Goal: Transaction & Acquisition: Download file/media

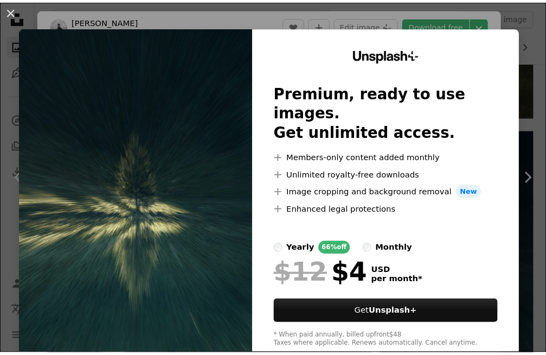
scroll to position [1735, 0]
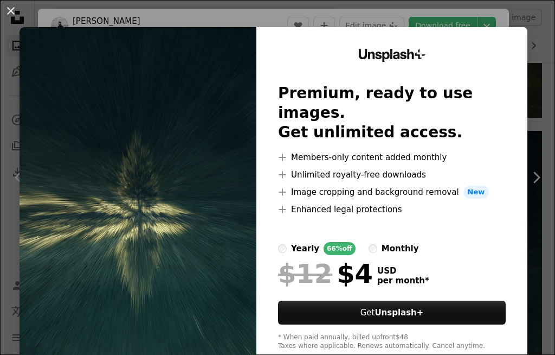
click at [537, 183] on div "An X shape Unsplash+ Premium, ready to use images. Get unlimited access. A plus…" at bounding box center [277, 177] width 555 height 355
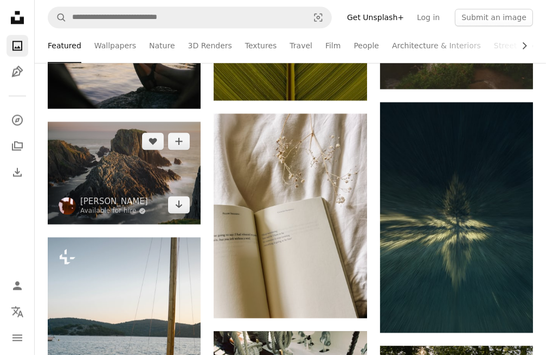
click at [100, 151] on img at bounding box center [124, 172] width 153 height 102
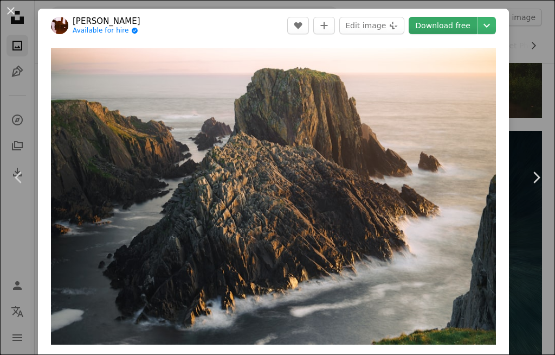
click at [447, 27] on link "Download free" at bounding box center [443, 25] width 68 height 17
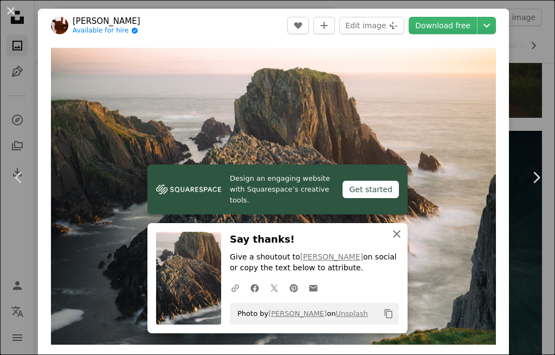
click at [397, 232] on icon "An X shape" at bounding box center [396, 233] width 13 height 13
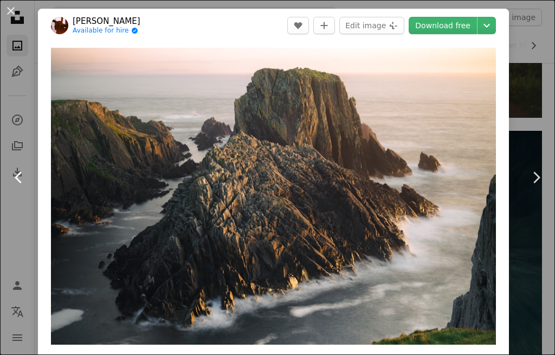
click at [14, 146] on link "Chevron left" at bounding box center [19, 177] width 38 height 104
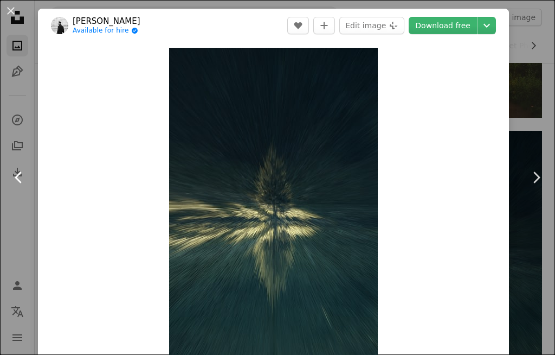
click at [14, 146] on link "Chevron left" at bounding box center [19, 177] width 38 height 104
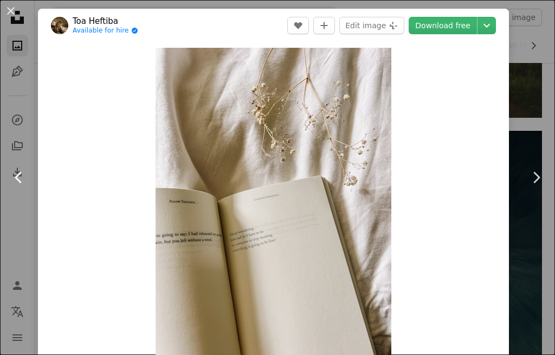
click at [14, 146] on link "Chevron left" at bounding box center [19, 177] width 38 height 104
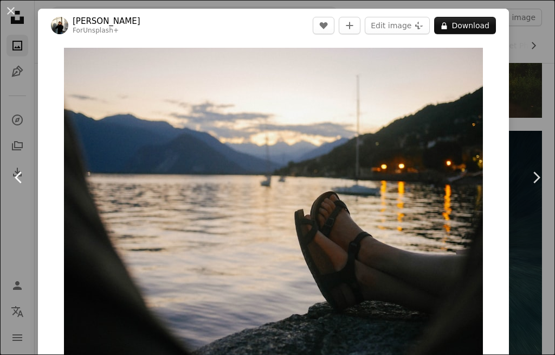
click at [14, 146] on link "Chevron left" at bounding box center [19, 177] width 38 height 104
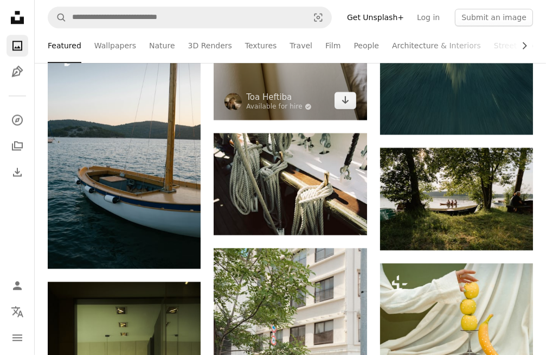
scroll to position [1952, 0]
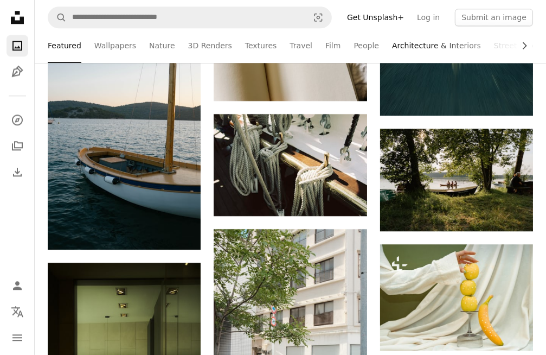
click at [406, 47] on link "Architecture & Interiors" at bounding box center [436, 45] width 89 height 35
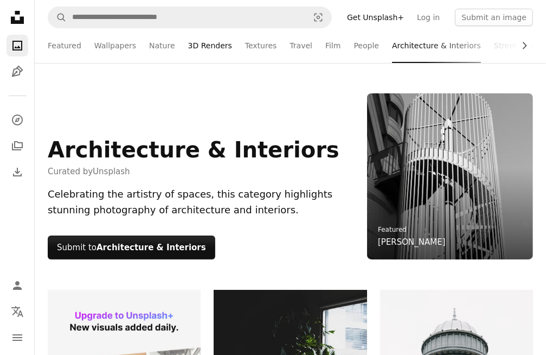
click at [188, 47] on link "3D Renders" at bounding box center [210, 45] width 44 height 35
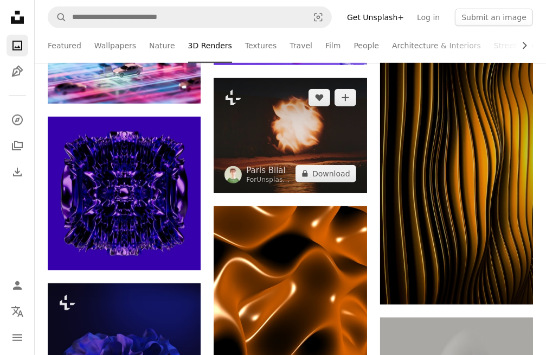
scroll to position [542, 0]
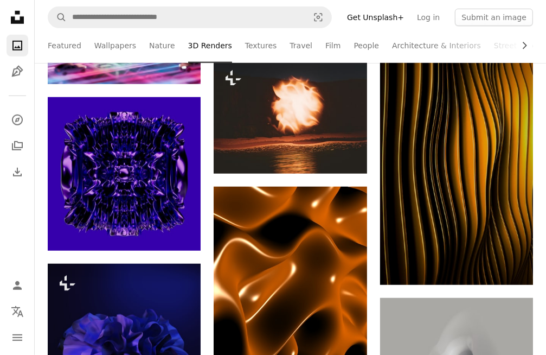
click at [406, 18] on link "Get Unsplash+" at bounding box center [376, 17] width 70 height 17
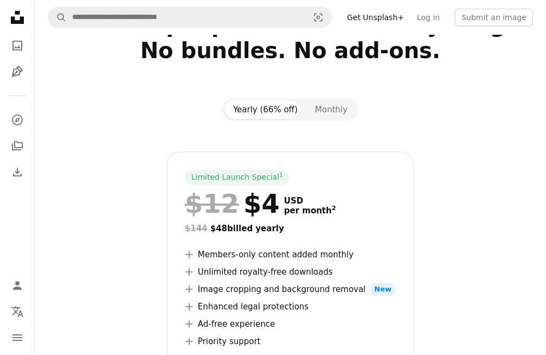
scroll to position [54, 0]
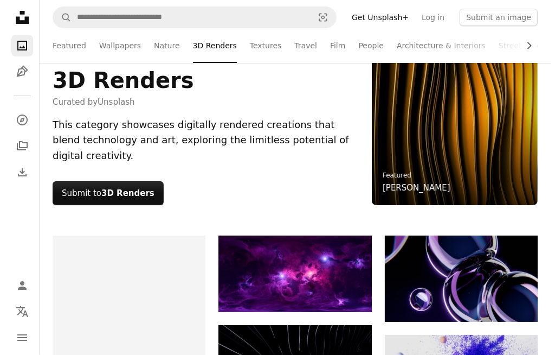
scroll to position [542, 0]
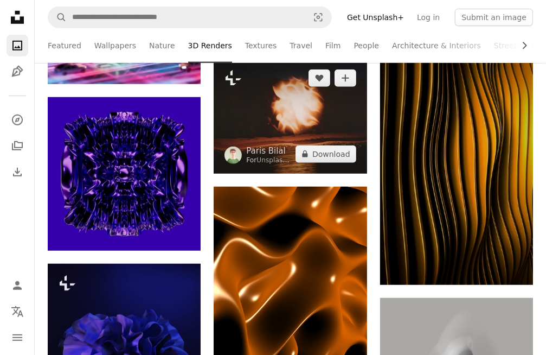
click at [312, 128] on img at bounding box center [290, 116] width 153 height 115
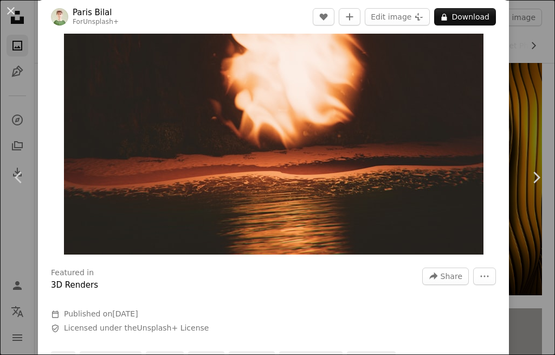
scroll to position [54, 0]
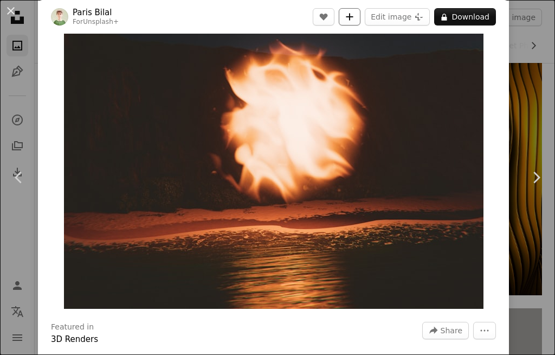
click at [360, 11] on button "A plus sign" at bounding box center [350, 16] width 22 height 17
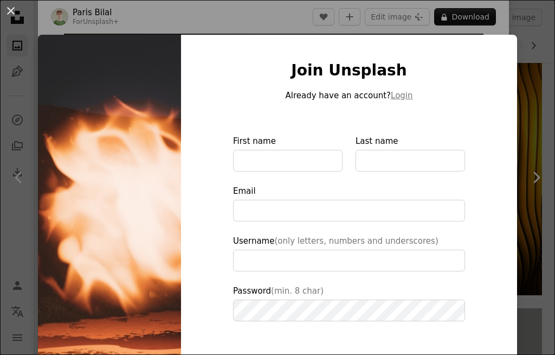
type input "**********"
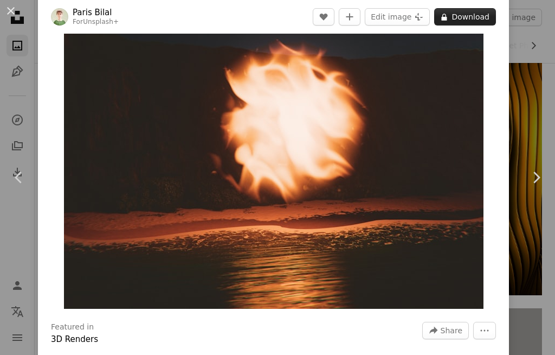
click at [469, 20] on button "A lock Download" at bounding box center [465, 16] width 62 height 17
click at [468, 16] on button "A lock Download" at bounding box center [465, 16] width 62 height 17
click at [16, 173] on icon "Chevron left" at bounding box center [18, 177] width 17 height 17
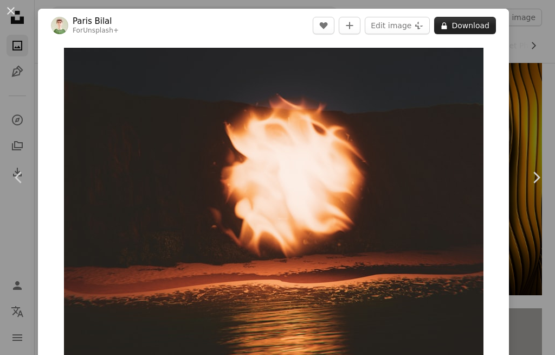
click at [447, 27] on icon at bounding box center [444, 25] width 5 height 7
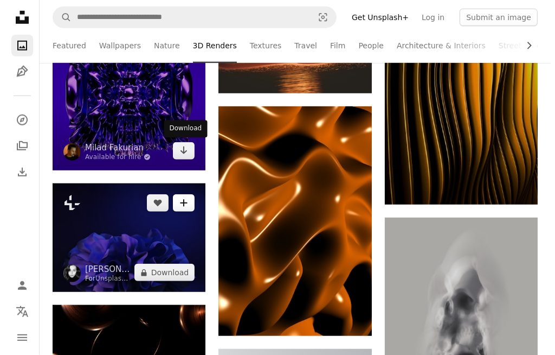
scroll to position [596, 0]
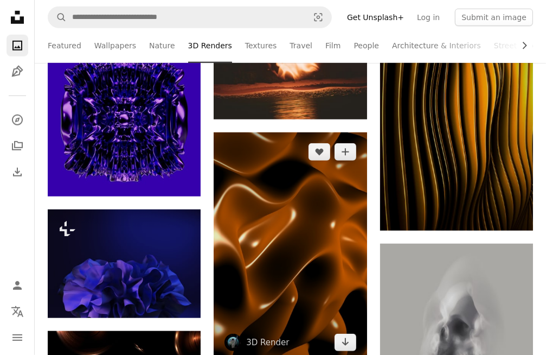
click at [275, 223] on img at bounding box center [290, 246] width 153 height 229
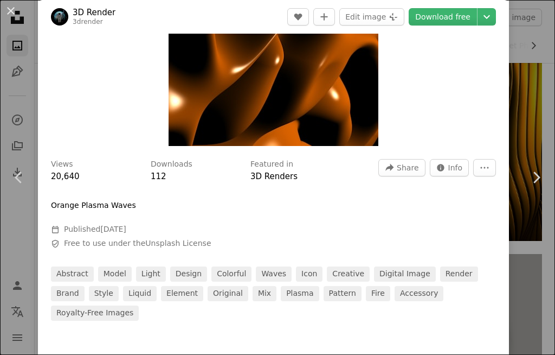
scroll to position [271, 0]
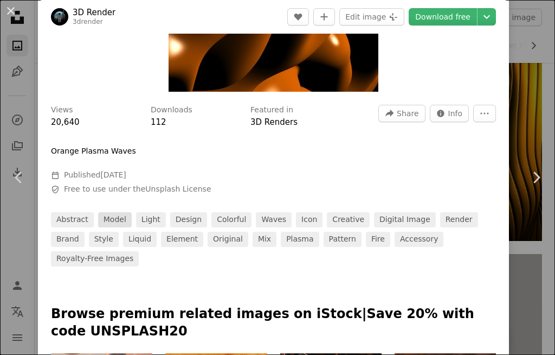
click at [115, 216] on link "model" at bounding box center [115, 219] width 34 height 15
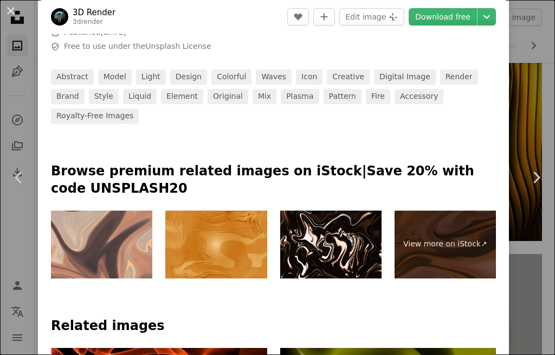
scroll to position [380, 0]
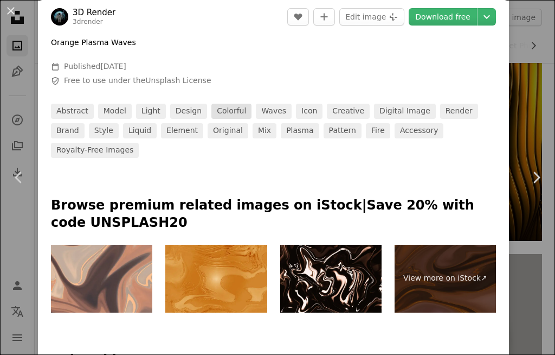
click at [215, 110] on link "colorful" at bounding box center [231, 111] width 40 height 15
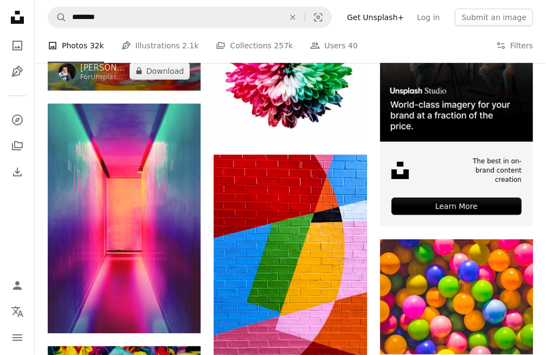
scroll to position [163, 0]
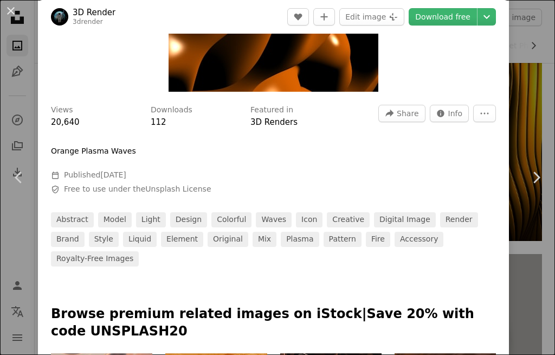
scroll to position [380, 0]
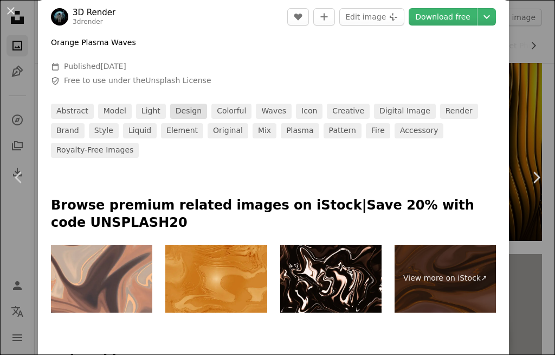
click at [183, 109] on link "design" at bounding box center [188, 111] width 37 height 15
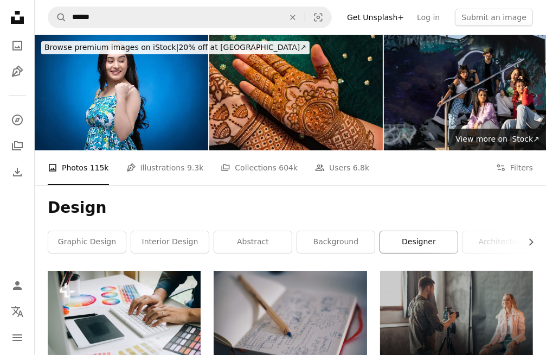
click at [421, 243] on link "designer" at bounding box center [419, 242] width 78 height 22
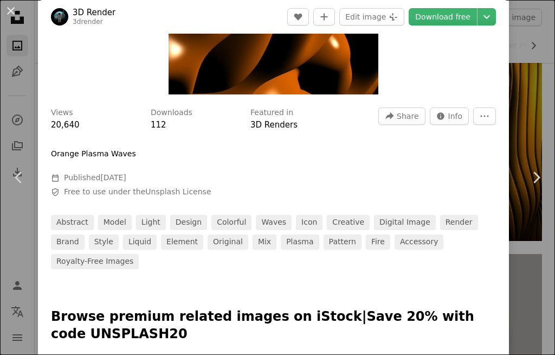
scroll to position [380, 0]
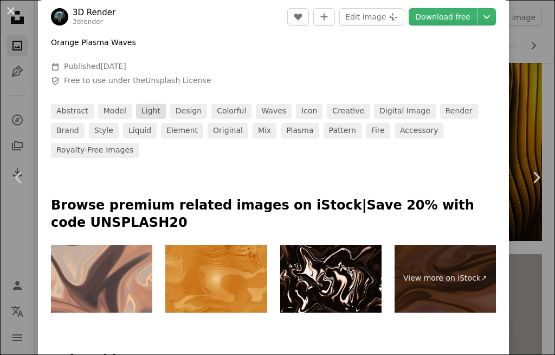
click at [144, 108] on link "light" at bounding box center [151, 111] width 30 height 15
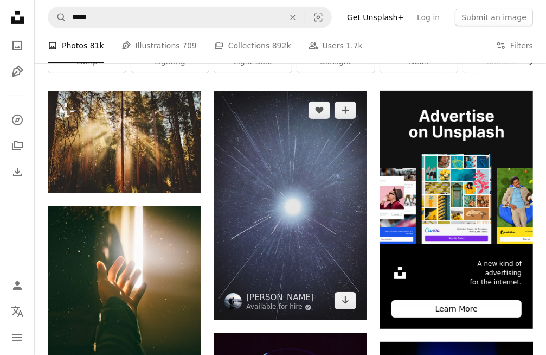
scroll to position [163, 0]
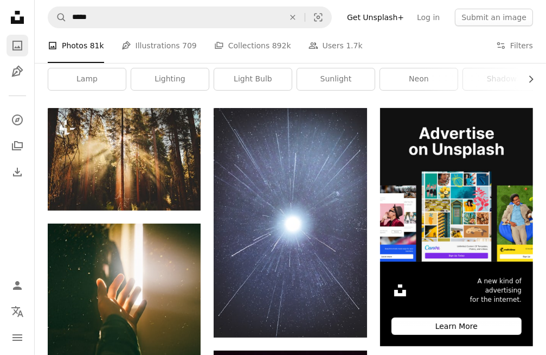
click at [16, 45] on icon "A photo" at bounding box center [17, 45] width 13 height 13
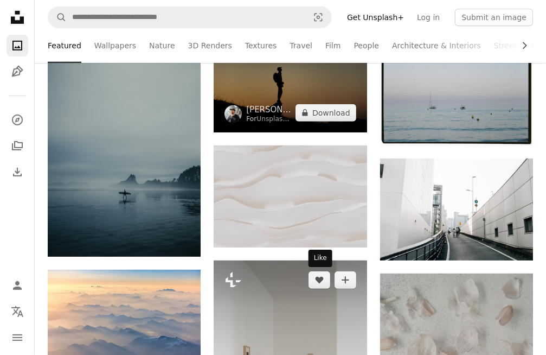
scroll to position [271, 0]
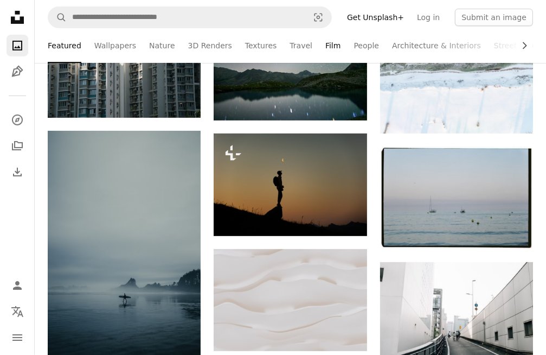
click at [325, 49] on link "Film" at bounding box center [332, 45] width 15 height 35
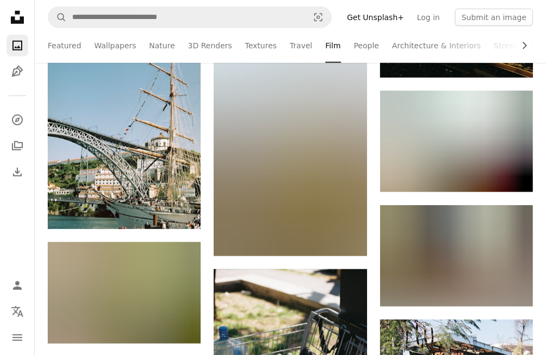
scroll to position [672, 0]
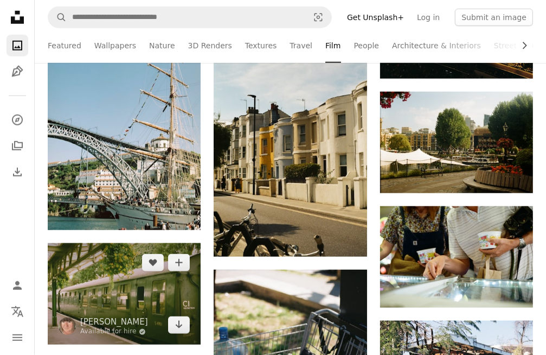
click at [107, 287] on img at bounding box center [124, 293] width 153 height 101
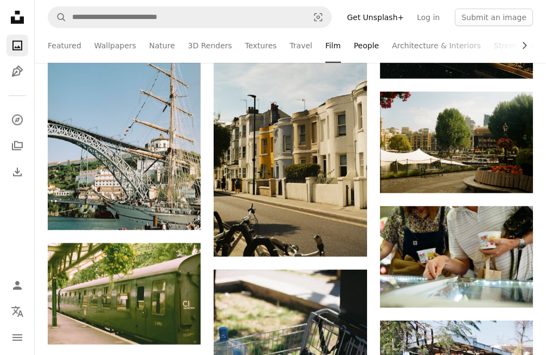
click at [354, 48] on link "People" at bounding box center [366, 45] width 25 height 35
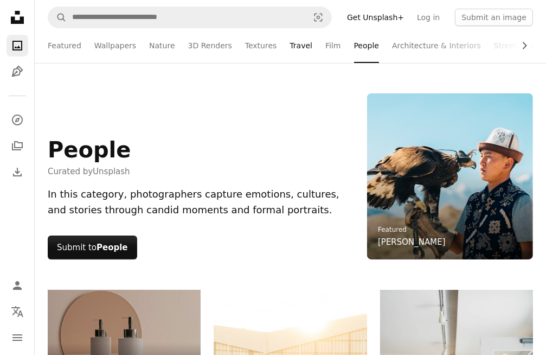
click at [290, 48] on link "Travel" at bounding box center [301, 45] width 23 height 35
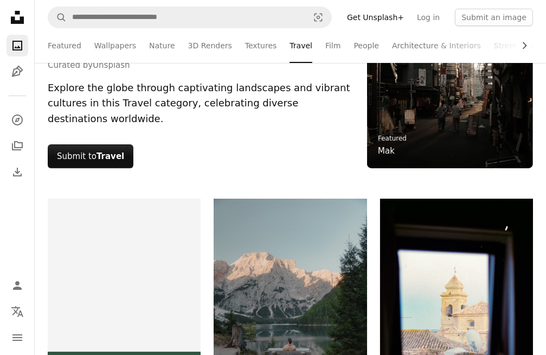
scroll to position [54, 0]
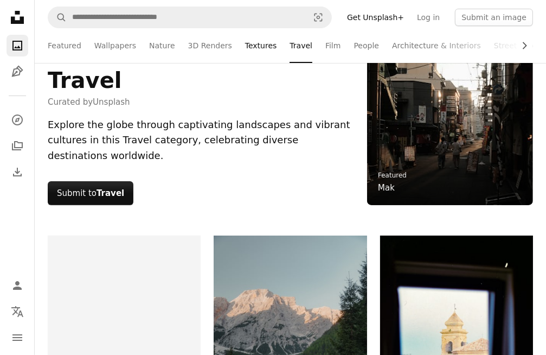
click at [245, 43] on link "Textures" at bounding box center [261, 45] width 32 height 35
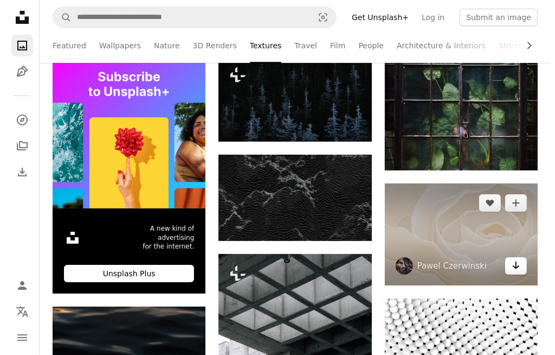
scroll to position [217, 0]
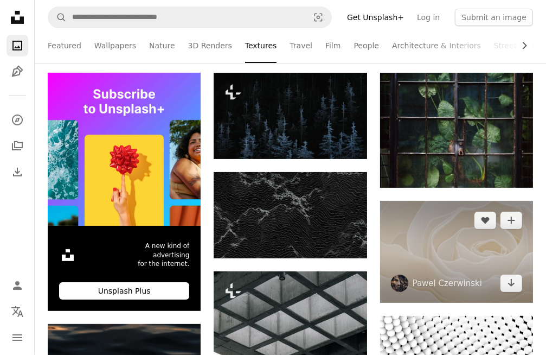
click at [460, 235] on img at bounding box center [456, 252] width 153 height 102
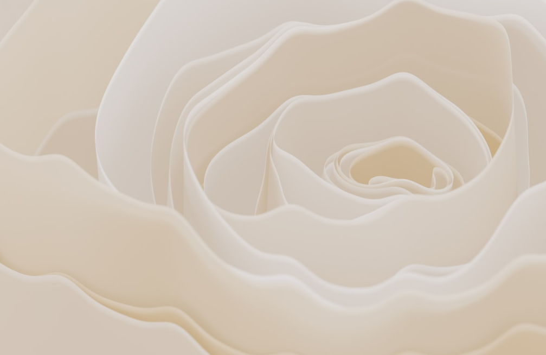
click at [460, 235] on img "Zoom out on this image" at bounding box center [272, 181] width 547 height 365
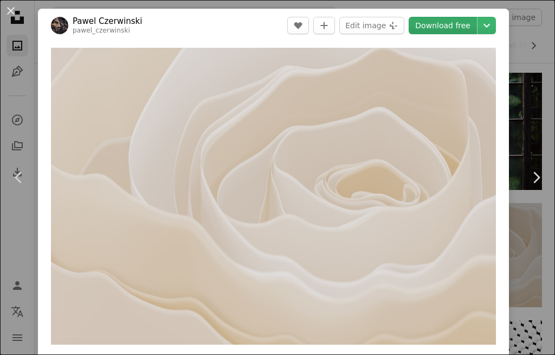
click at [453, 27] on link "Download free" at bounding box center [443, 25] width 68 height 17
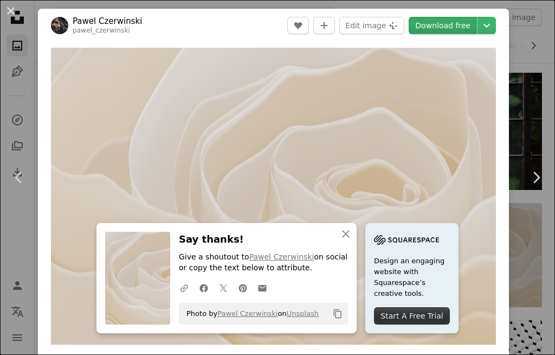
click at [465, 29] on link "Download free" at bounding box center [443, 25] width 68 height 17
click at [346, 235] on icon "button" at bounding box center [346, 234] width 8 height 8
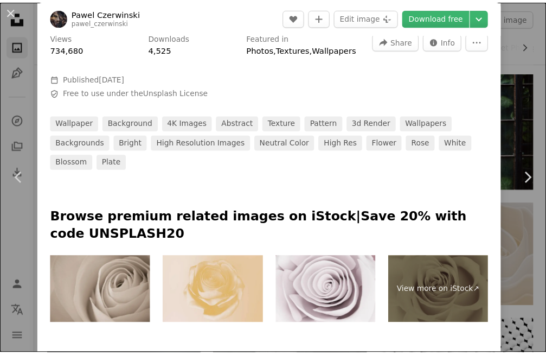
scroll to position [434, 0]
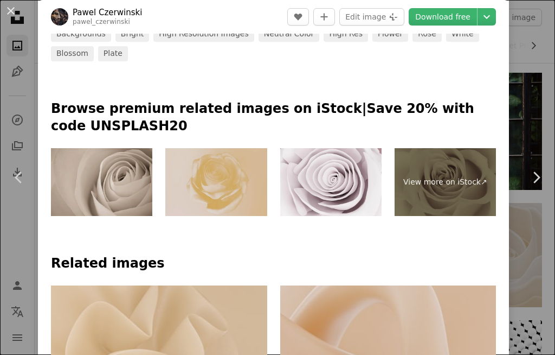
click at [197, 167] on img at bounding box center [215, 182] width 101 height 68
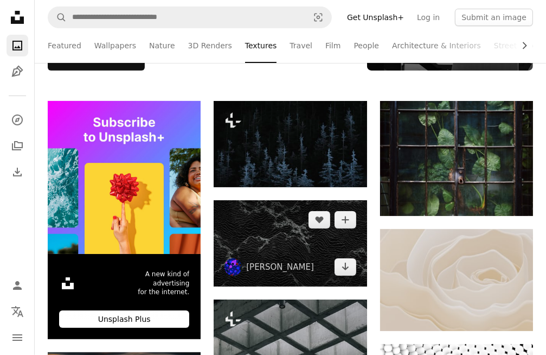
scroll to position [163, 0]
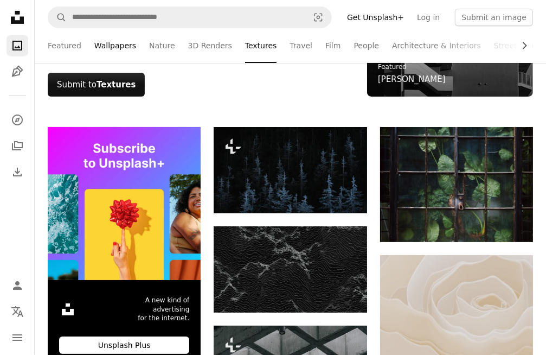
click at [112, 47] on link "Wallpapers" at bounding box center [115, 45] width 42 height 35
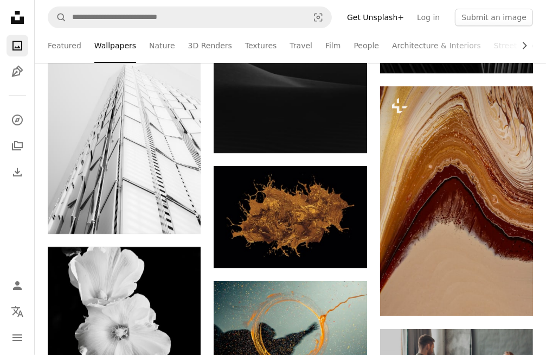
scroll to position [2581, 0]
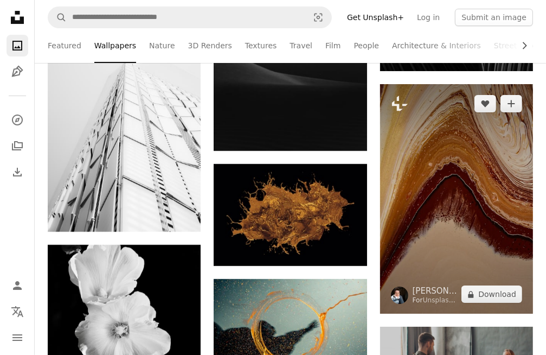
click at [445, 201] on img at bounding box center [456, 199] width 153 height 230
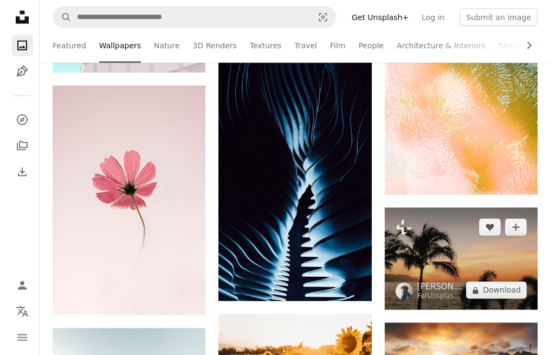
scroll to position [1280, 0]
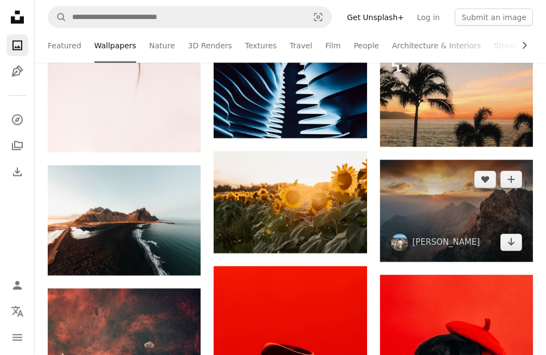
click at [446, 220] on img at bounding box center [456, 211] width 153 height 102
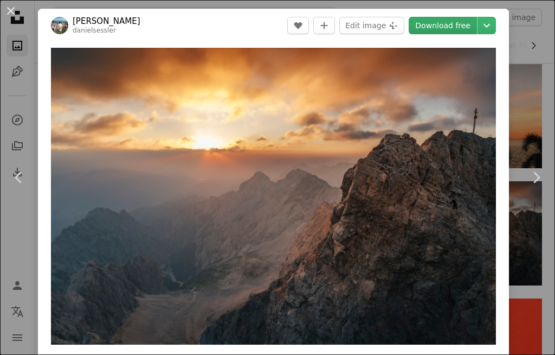
click at [454, 28] on link "Download free" at bounding box center [443, 25] width 68 height 17
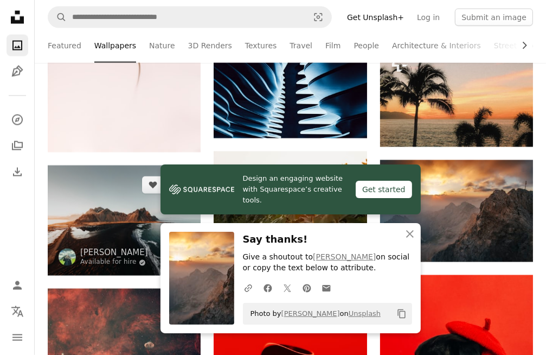
click at [67, 196] on img at bounding box center [124, 220] width 153 height 110
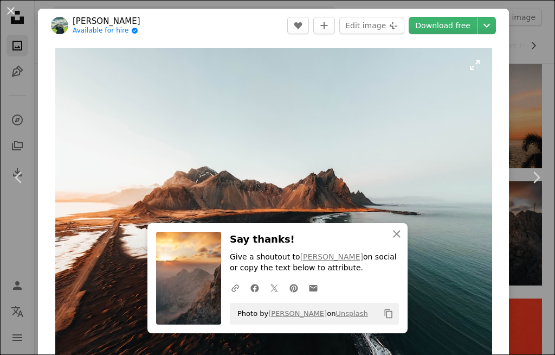
click at [413, 236] on img "Zoom in on this image" at bounding box center [273, 205] width 437 height 314
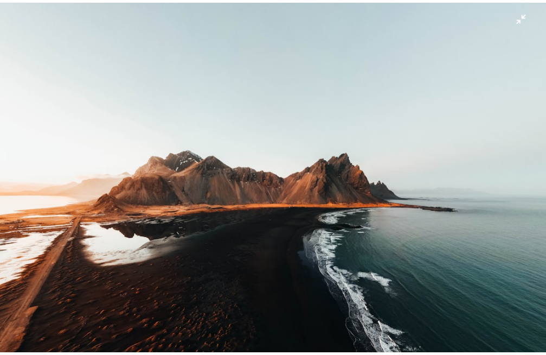
scroll to position [20, 0]
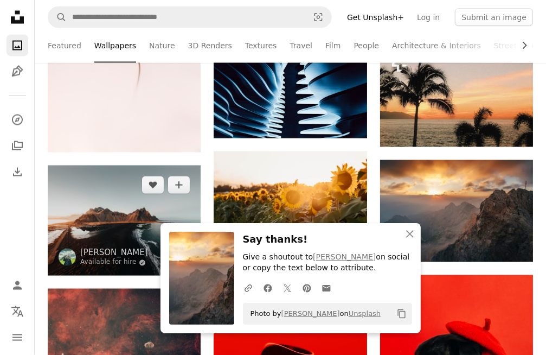
click at [84, 208] on img at bounding box center [124, 220] width 153 height 110
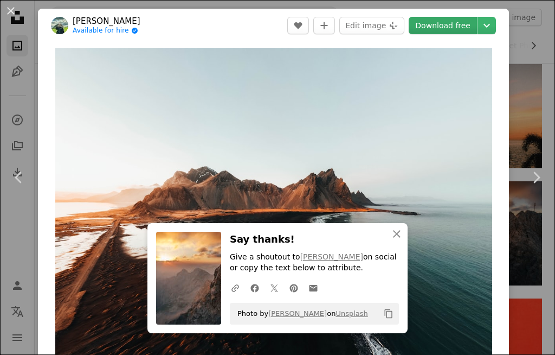
click at [461, 26] on link "Download free" at bounding box center [443, 25] width 68 height 17
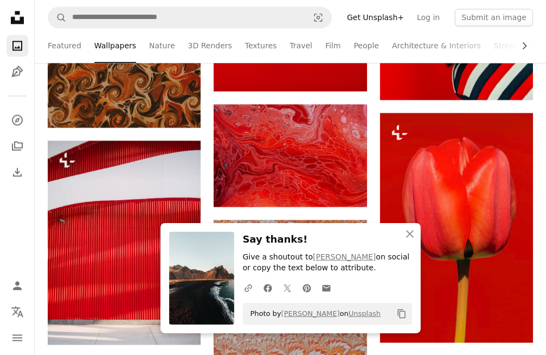
scroll to position [1659, 0]
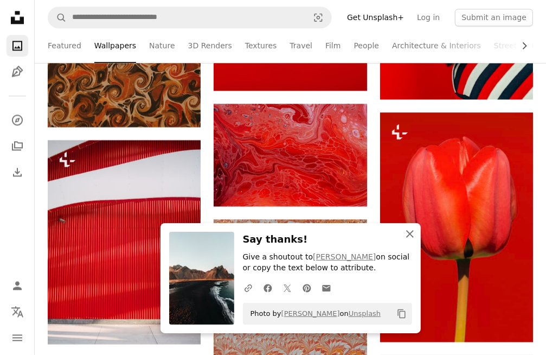
click at [410, 234] on icon "button" at bounding box center [410, 234] width 8 height 8
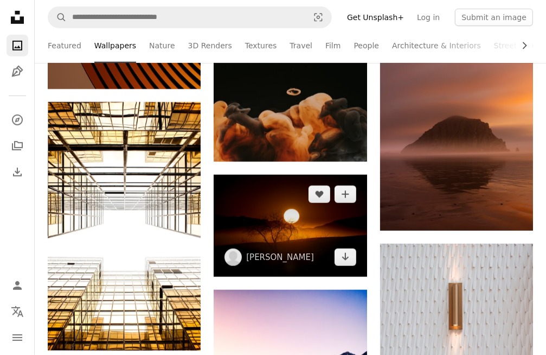
scroll to position [3178, 0]
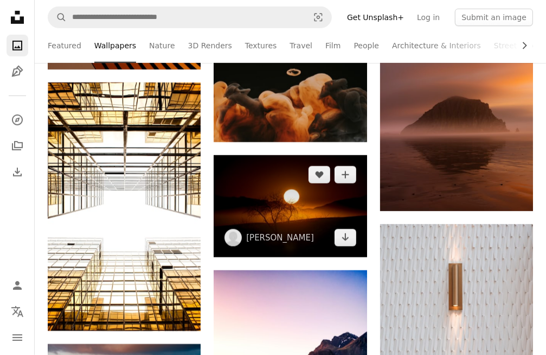
click at [336, 200] on img at bounding box center [290, 206] width 153 height 102
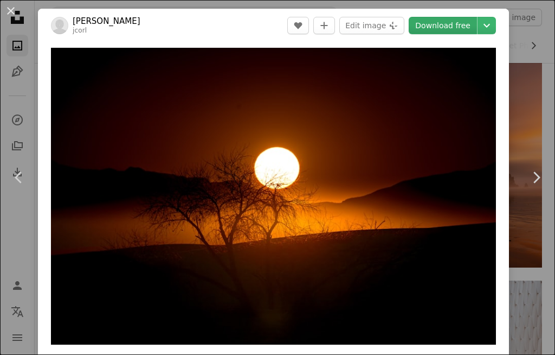
click at [441, 31] on link "Download free" at bounding box center [443, 25] width 68 height 17
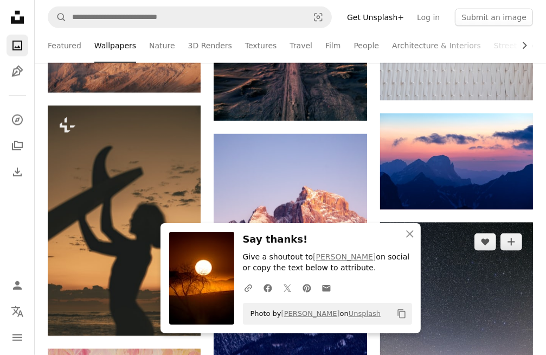
scroll to position [3666, 0]
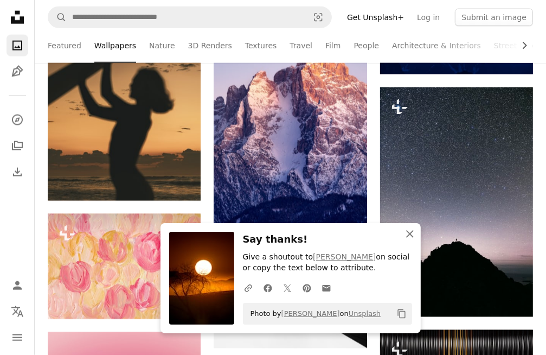
click at [409, 235] on icon "button" at bounding box center [410, 234] width 8 height 8
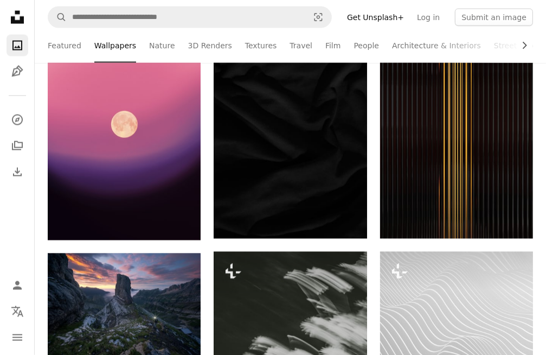
scroll to position [3991, 0]
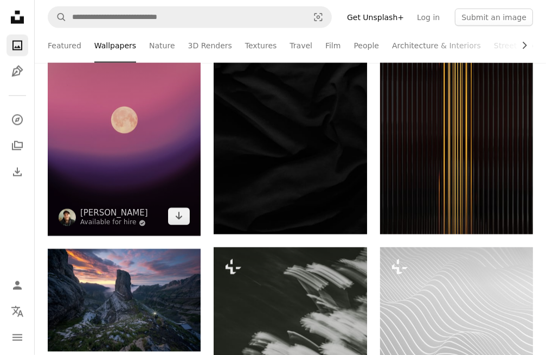
click at [149, 174] on img at bounding box center [124, 121] width 153 height 229
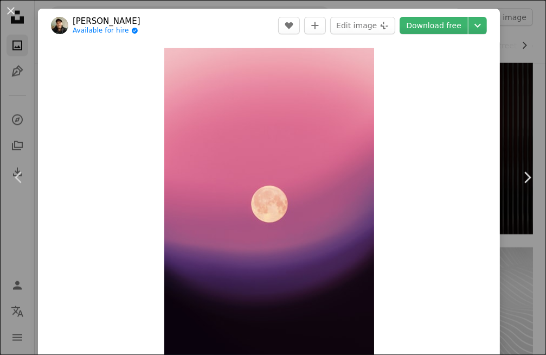
click at [149, 174] on div "Zoom in" at bounding box center [269, 205] width 462 height 326
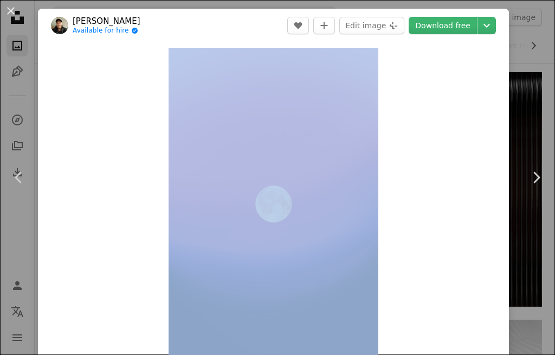
click at [420, 131] on div "Zoom in" at bounding box center [273, 205] width 471 height 326
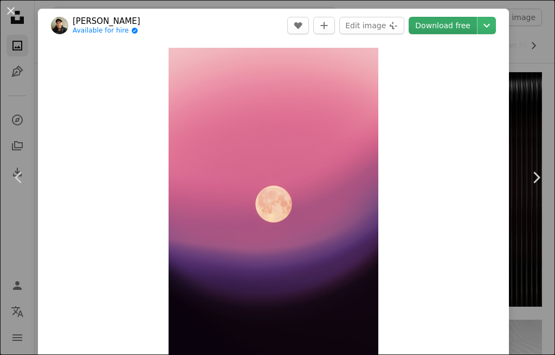
click at [459, 24] on link "Download free" at bounding box center [443, 25] width 68 height 17
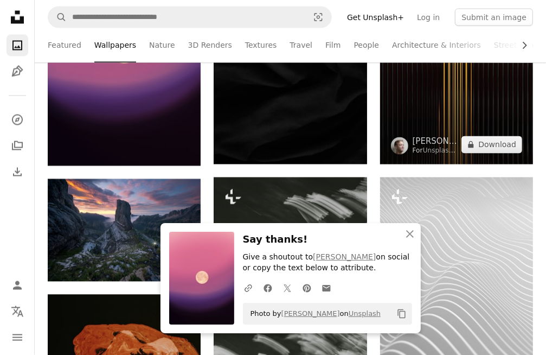
scroll to position [3991, 0]
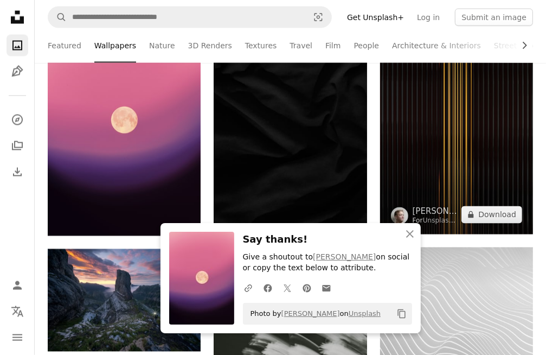
click at [450, 158] on img at bounding box center [456, 119] width 153 height 230
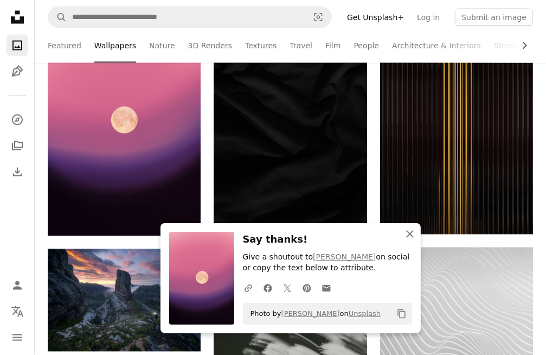
click at [408, 232] on icon "button" at bounding box center [410, 234] width 8 height 8
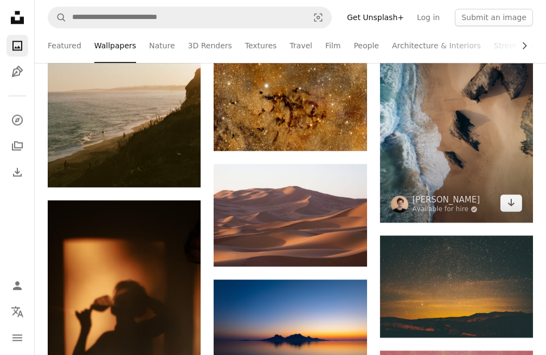
scroll to position [4587, 0]
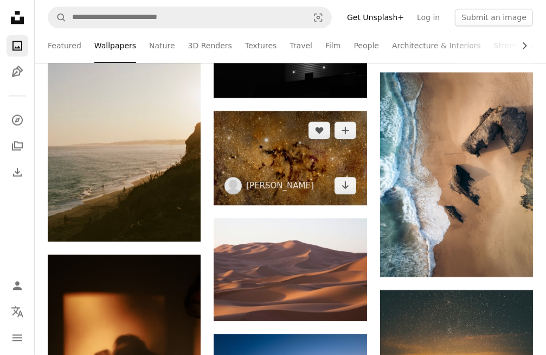
click at [299, 165] on img at bounding box center [290, 158] width 153 height 94
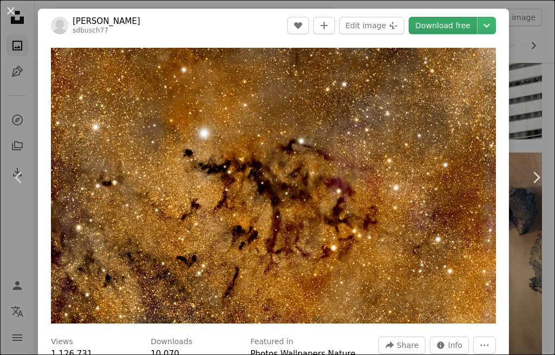
click at [447, 27] on link "Download free" at bounding box center [443, 25] width 68 height 17
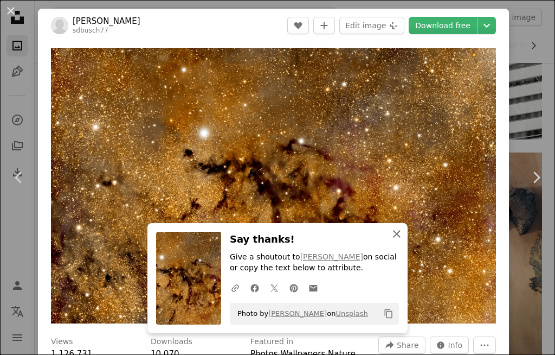
click at [397, 235] on icon "An X shape" at bounding box center [396, 233] width 13 height 13
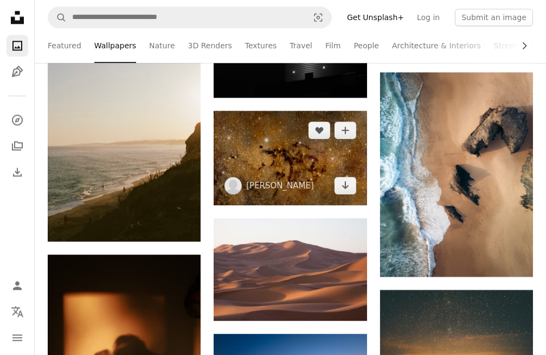
click at [279, 147] on img at bounding box center [290, 158] width 153 height 94
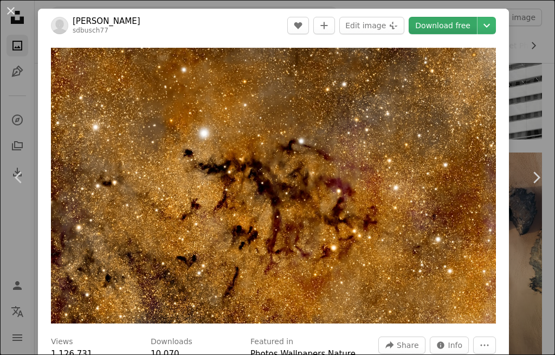
click at [448, 24] on link "Download free" at bounding box center [443, 25] width 68 height 17
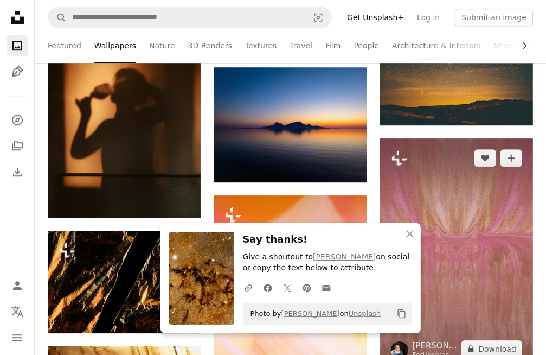
scroll to position [4750, 0]
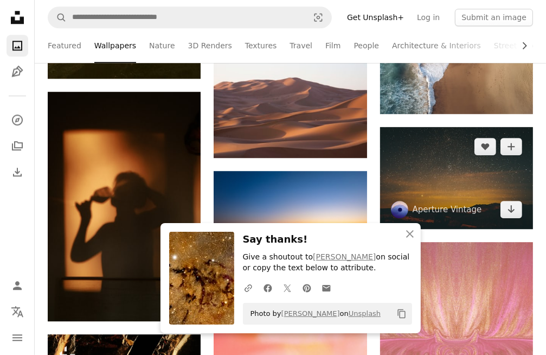
click at [461, 184] on img at bounding box center [456, 178] width 153 height 102
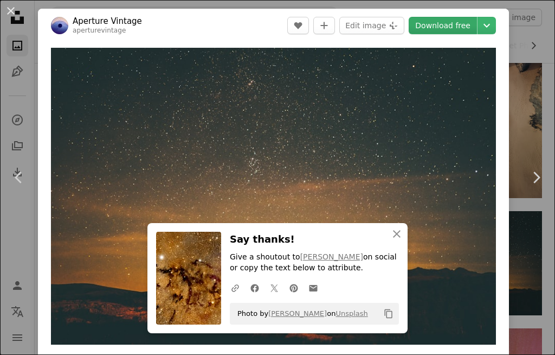
click at [452, 23] on link "Download free" at bounding box center [443, 25] width 68 height 17
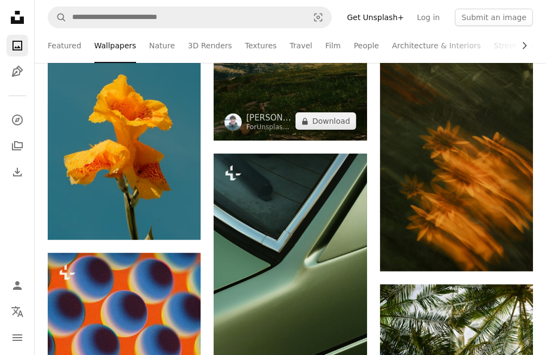
scroll to position [5455, 0]
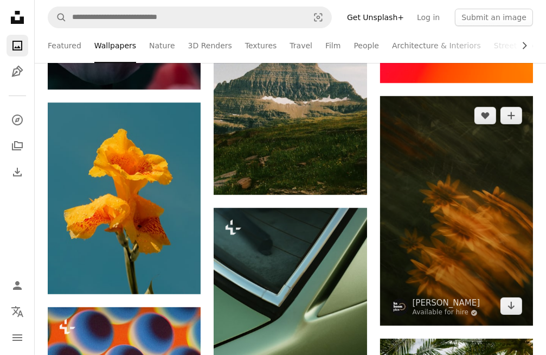
click at [435, 211] on img at bounding box center [456, 211] width 153 height 230
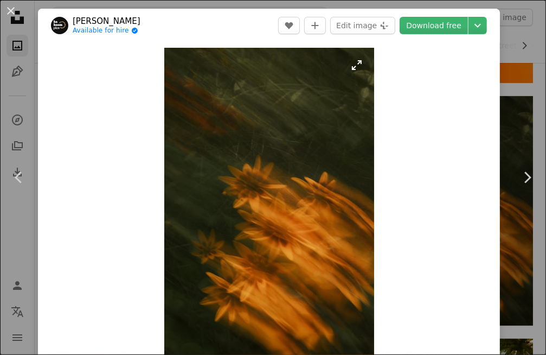
click at [429, 22] on link "Download free" at bounding box center [434, 25] width 68 height 17
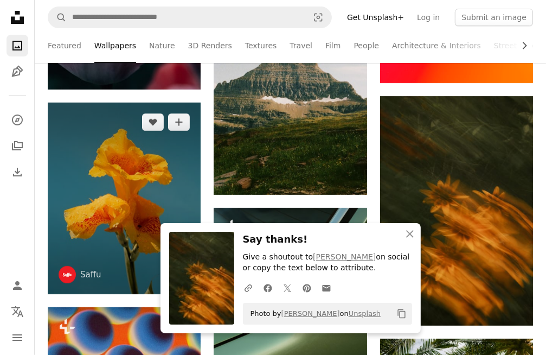
click at [70, 168] on img at bounding box center [124, 197] width 153 height 191
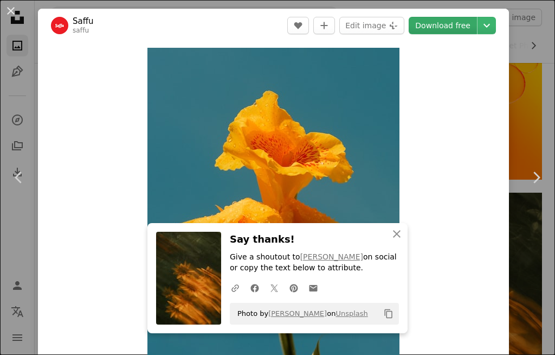
click at [454, 24] on link "Download free" at bounding box center [443, 25] width 68 height 17
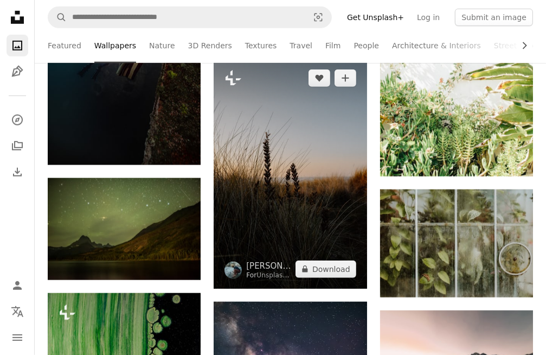
scroll to position [5943, 0]
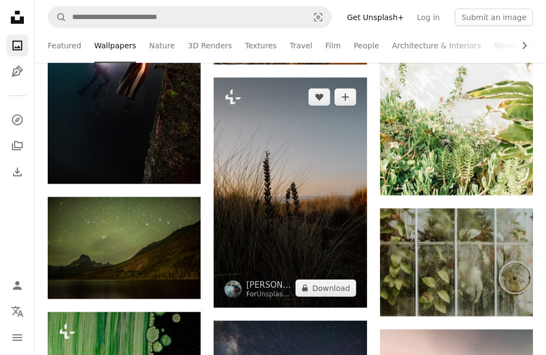
click at [309, 158] on img at bounding box center [290, 192] width 153 height 229
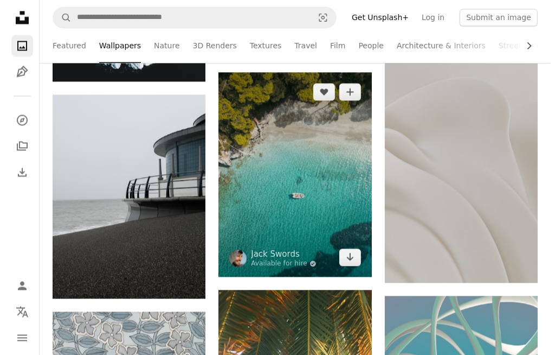
scroll to position [6919, 0]
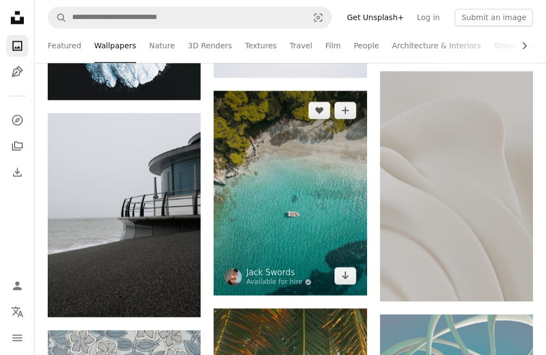
click at [311, 194] on img at bounding box center [290, 193] width 153 height 204
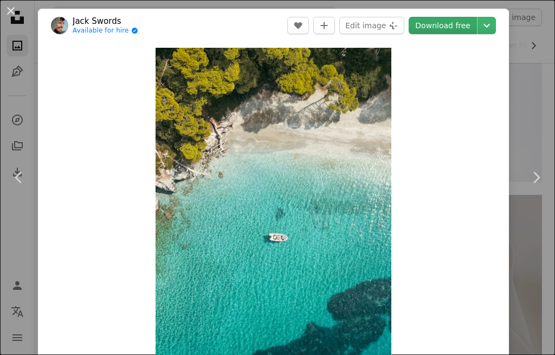
click at [449, 26] on link "Download free" at bounding box center [443, 25] width 68 height 17
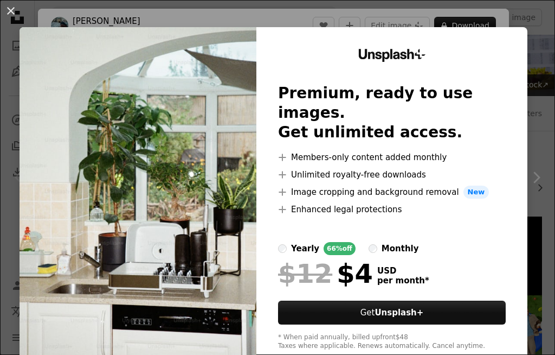
scroll to position [54, 0]
click at [538, 24] on div "An X shape Unsplash+ Premium, ready to use images. Get unlimited access. A plus…" at bounding box center [277, 177] width 555 height 355
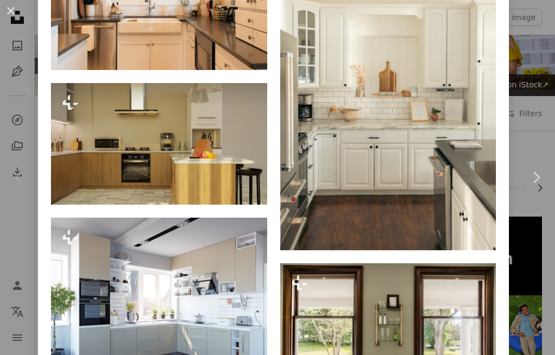
scroll to position [813, 0]
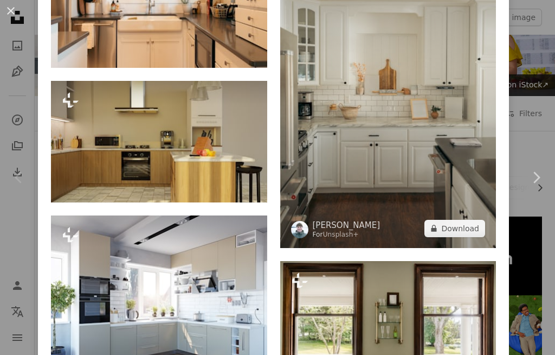
click at [382, 145] on img at bounding box center [388, 86] width 216 height 324
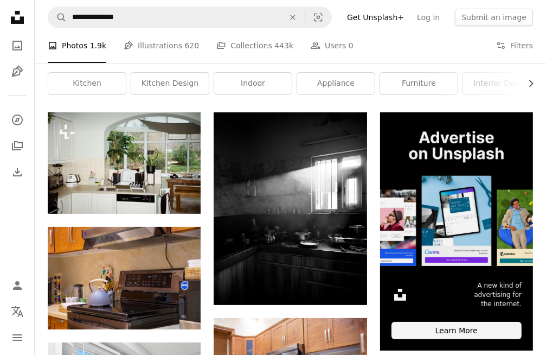
scroll to position [271, 0]
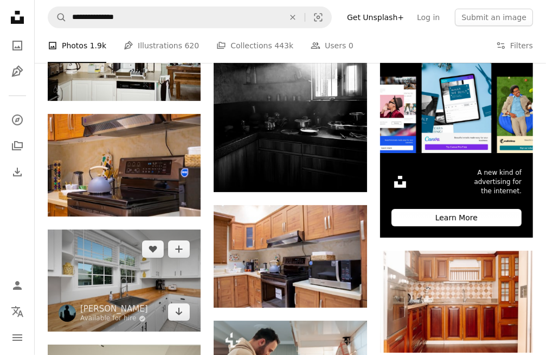
click at [126, 297] on img at bounding box center [124, 280] width 153 height 102
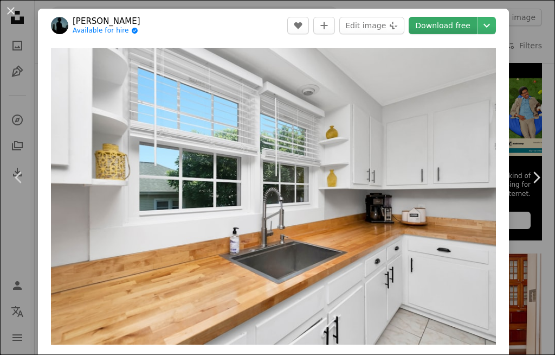
click at [459, 31] on link "Download free" at bounding box center [443, 25] width 68 height 17
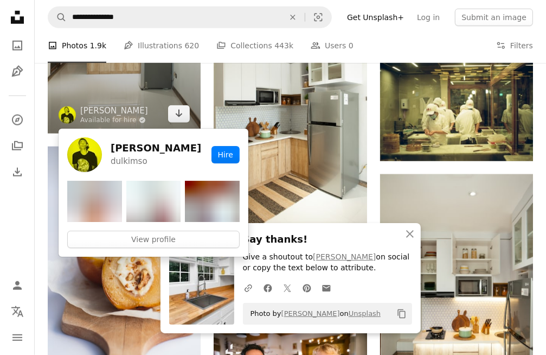
scroll to position [759, 0]
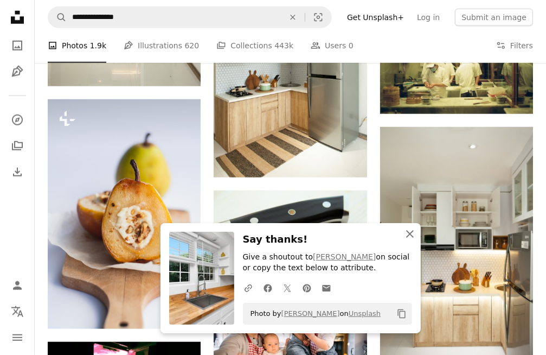
click at [413, 237] on icon "An X shape" at bounding box center [409, 233] width 13 height 13
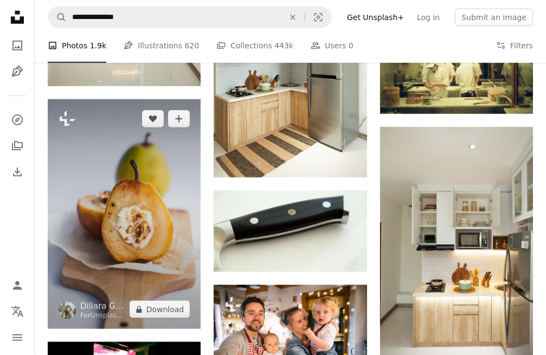
click at [161, 221] on img at bounding box center [124, 213] width 153 height 229
click at [161, 221] on div "**********" at bounding box center [273, 199] width 546 height 1917
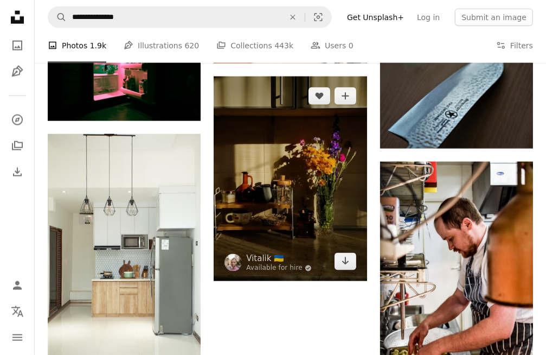
scroll to position [1084, 0]
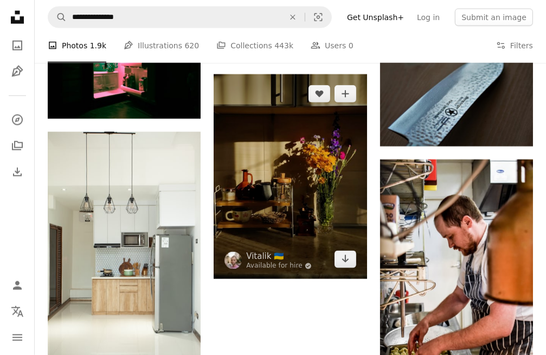
click at [310, 184] on img at bounding box center [290, 176] width 153 height 204
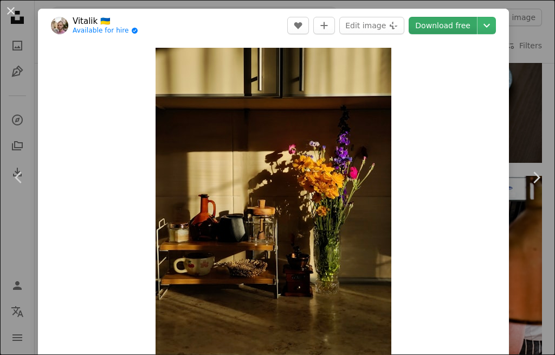
click at [460, 28] on link "Download free" at bounding box center [443, 25] width 68 height 17
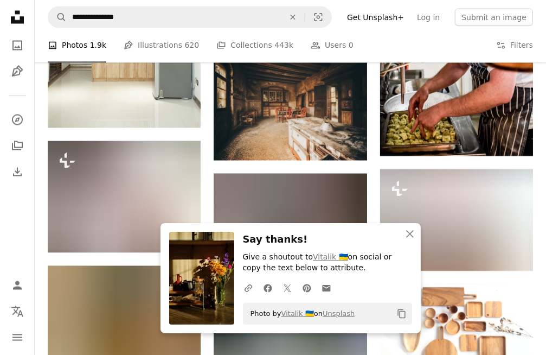
scroll to position [1356, 0]
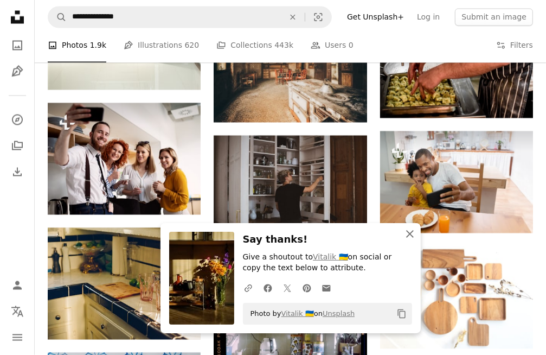
click at [411, 236] on icon "An X shape" at bounding box center [409, 233] width 13 height 13
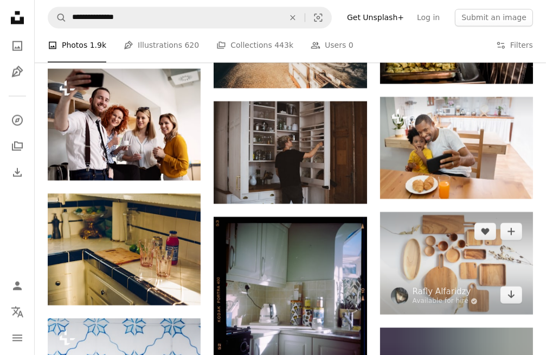
scroll to position [1410, 0]
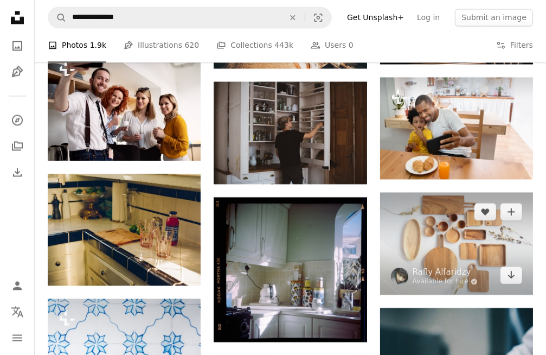
click at [455, 229] on img at bounding box center [456, 243] width 153 height 102
click at [455, 229] on div "**********" at bounding box center [273, 143] width 546 height 3106
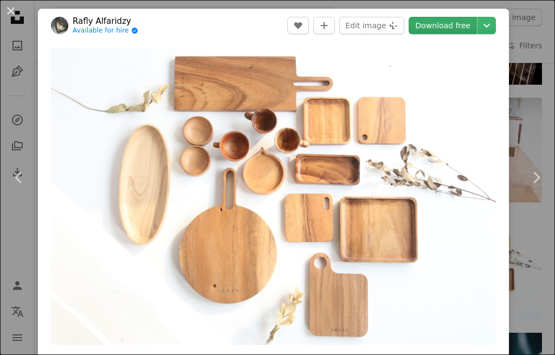
click at [439, 24] on link "Download free" at bounding box center [443, 25] width 68 height 17
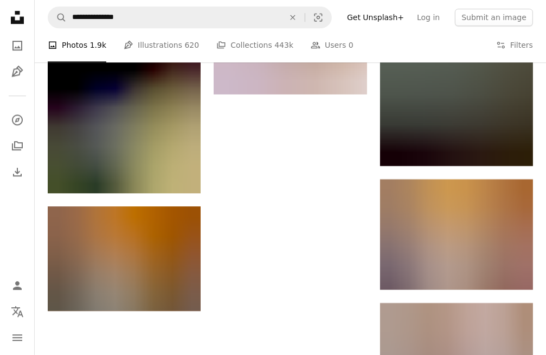
scroll to position [2277, 0]
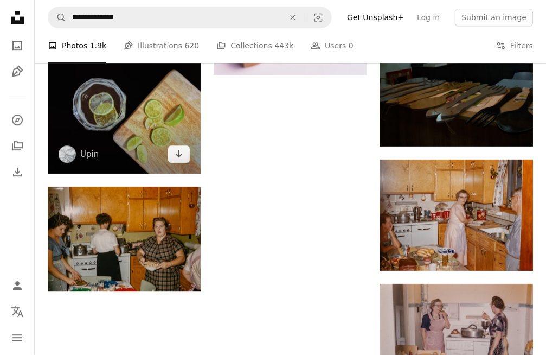
click at [104, 120] on img at bounding box center [124, 96] width 153 height 153
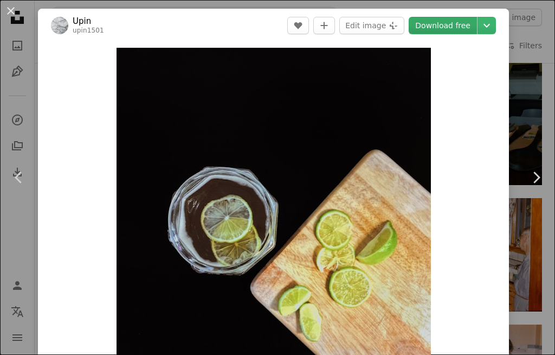
click at [457, 26] on link "Download free" at bounding box center [443, 25] width 68 height 17
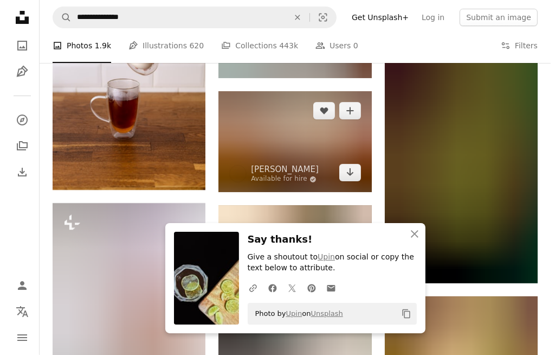
scroll to position [2603, 0]
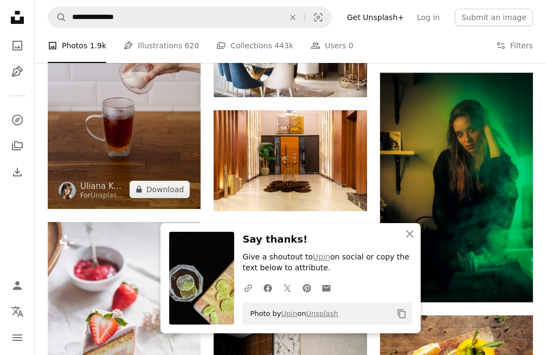
click at [145, 129] on img at bounding box center [124, 93] width 153 height 229
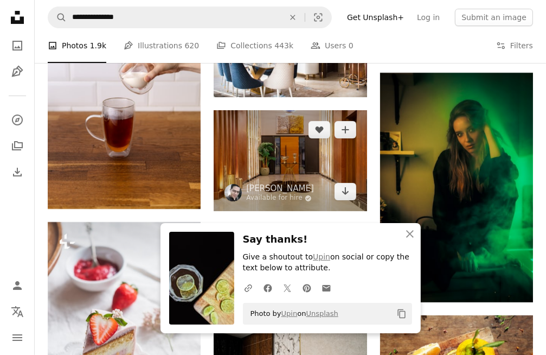
click at [272, 156] on img at bounding box center [290, 160] width 153 height 101
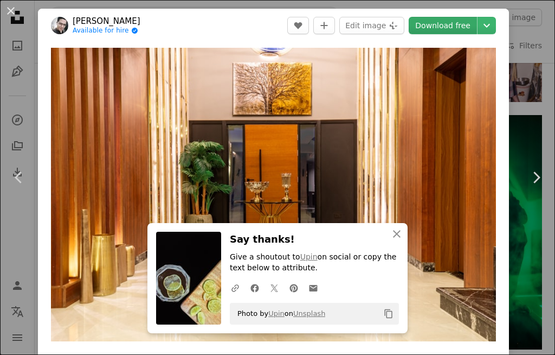
click at [450, 25] on link "Download free" at bounding box center [443, 25] width 68 height 17
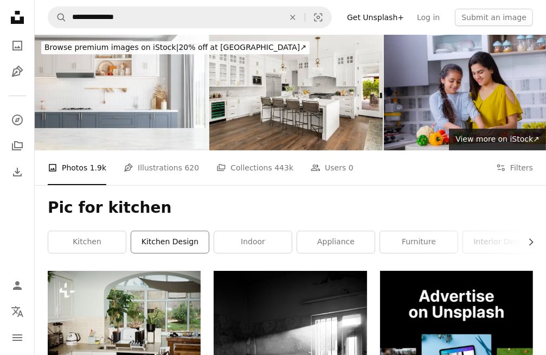
click at [172, 240] on link "kitchen design" at bounding box center [170, 242] width 78 height 22
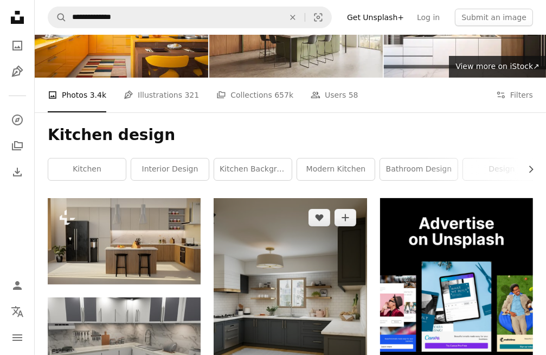
scroll to position [54, 0]
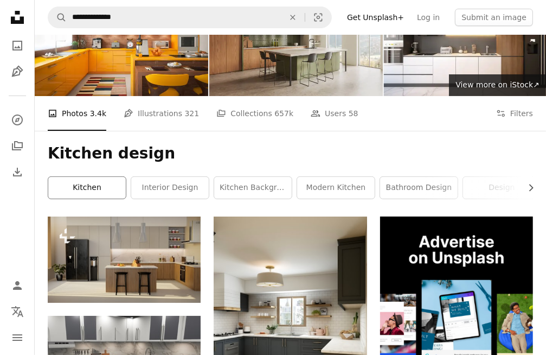
click at [93, 185] on link "kitchen" at bounding box center [87, 188] width 78 height 22
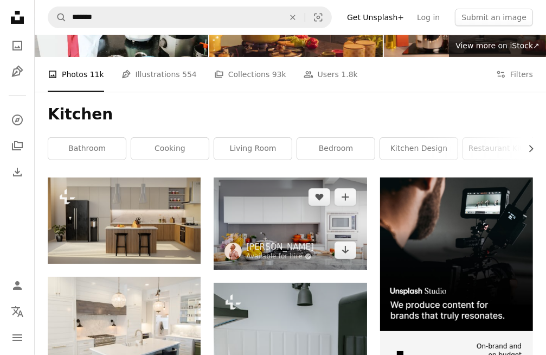
scroll to position [108, 0]
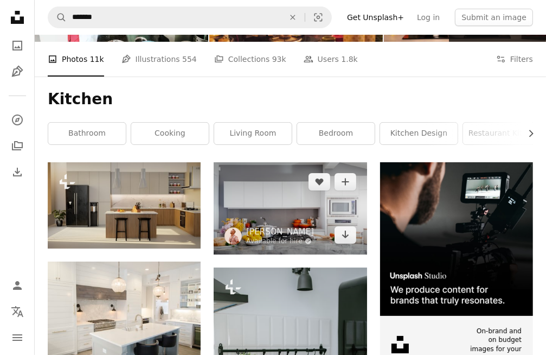
click at [305, 213] on img at bounding box center [290, 208] width 153 height 92
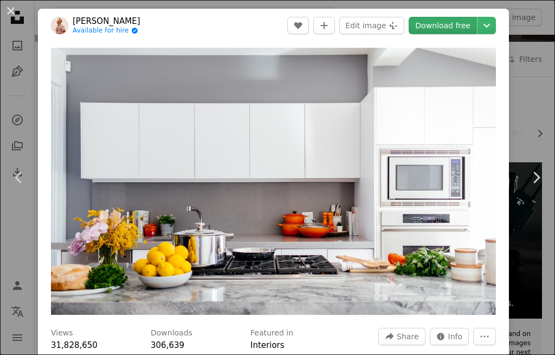
click at [444, 23] on link "Download free" at bounding box center [443, 25] width 68 height 17
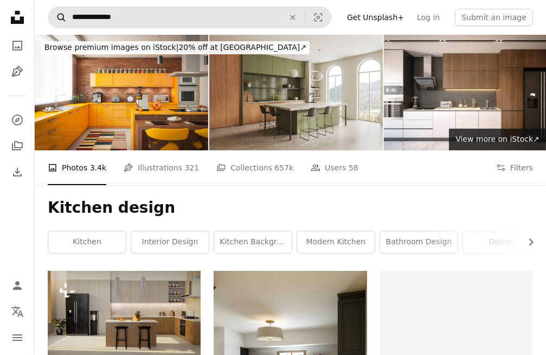
scroll to position [54, 0]
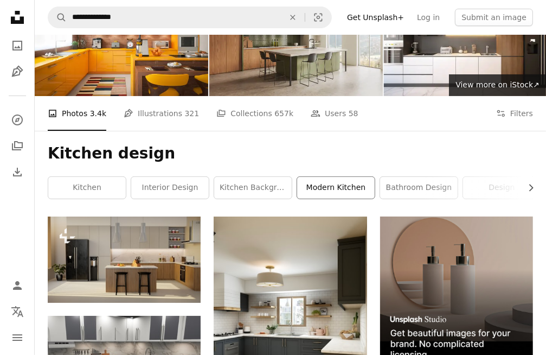
click at [339, 183] on link "modern kitchen" at bounding box center [336, 188] width 78 height 22
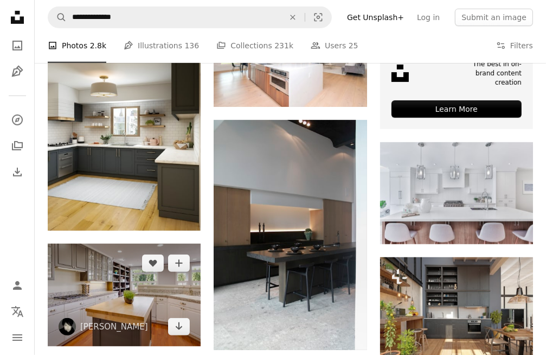
scroll to position [596, 0]
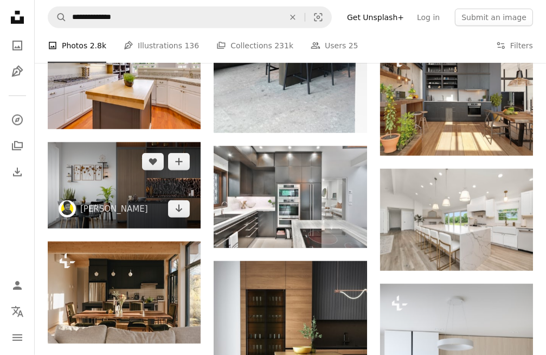
click at [120, 183] on img at bounding box center [124, 185] width 153 height 86
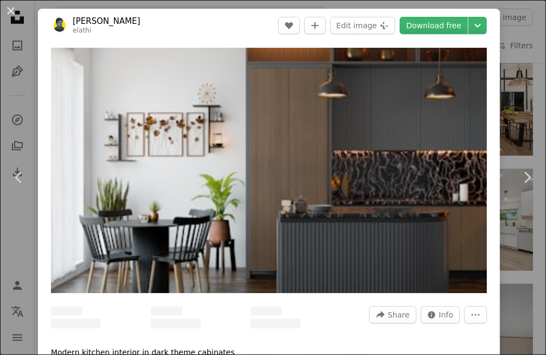
click at [120, 183] on div "**********" at bounding box center [273, 354] width 546 height 1901
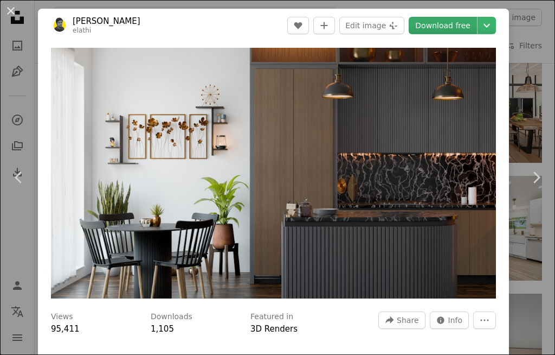
click at [451, 32] on link "Download free" at bounding box center [443, 25] width 68 height 17
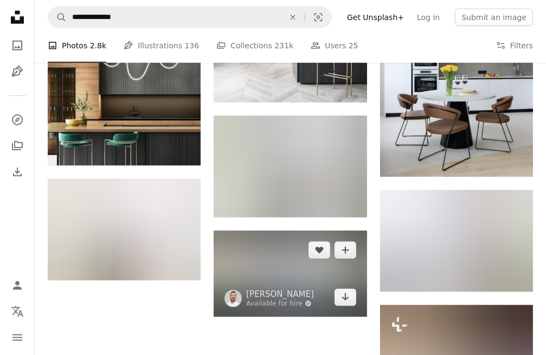
scroll to position [787, 0]
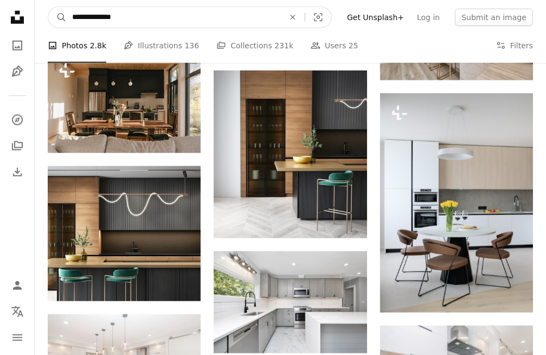
click at [145, 22] on input "**********" at bounding box center [174, 17] width 214 height 21
type input "*"
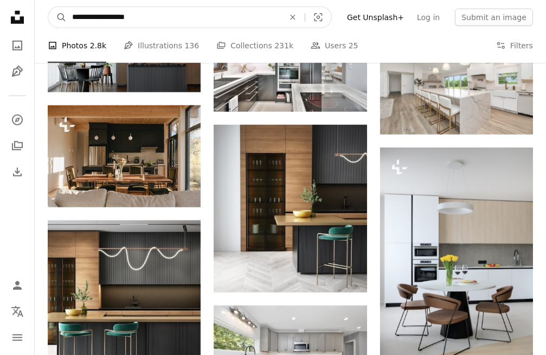
click at [97, 16] on input "**********" at bounding box center [174, 17] width 214 height 21
click at [164, 23] on input "**********" at bounding box center [174, 17] width 214 height 21
type input "**********"
click at [48, 7] on button "A magnifying glass" at bounding box center [57, 17] width 18 height 21
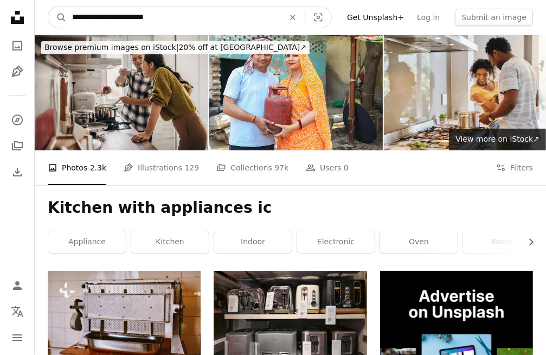
click at [164, 11] on input "**********" at bounding box center [174, 17] width 214 height 21
type input "**********"
click at [48, 7] on button "A magnifying glass" at bounding box center [57, 17] width 18 height 21
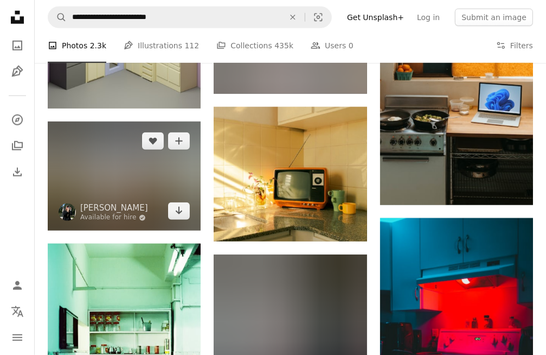
scroll to position [922, 0]
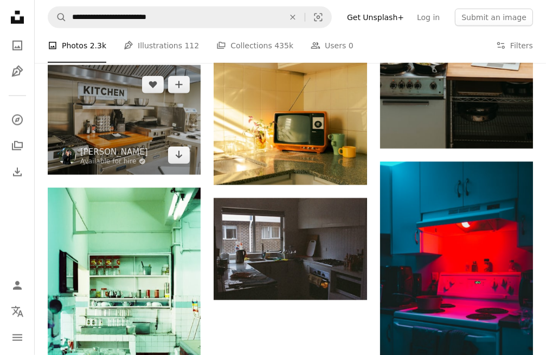
click at [133, 128] on img at bounding box center [124, 120] width 153 height 110
click at [133, 128] on div "**********" at bounding box center [273, 141] width 546 height 2127
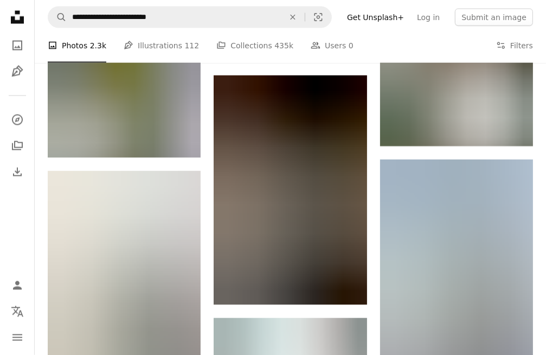
scroll to position [1356, 0]
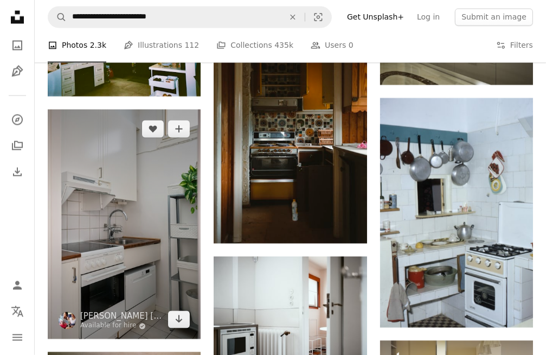
click at [117, 158] on img at bounding box center [124, 224] width 153 height 229
click at [117, 158] on div "**********" at bounding box center [273, 247] width 546 height 3207
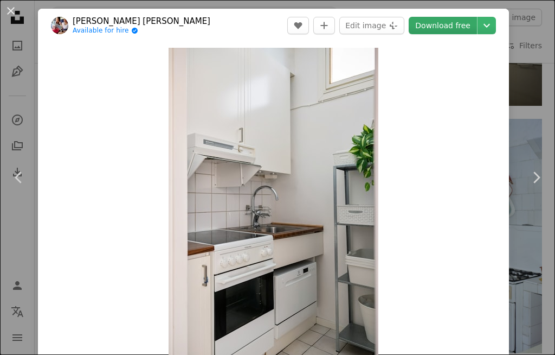
click at [449, 25] on link "Download free" at bounding box center [443, 25] width 68 height 17
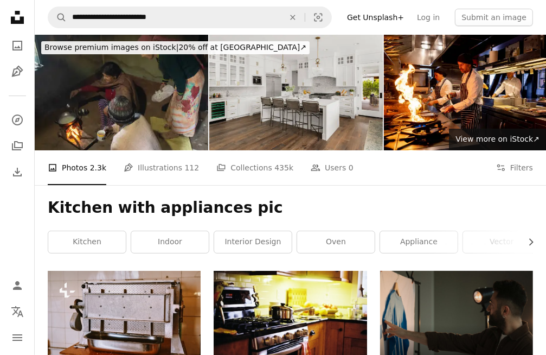
click at [275, 89] on img at bounding box center [296, 92] width 174 height 115
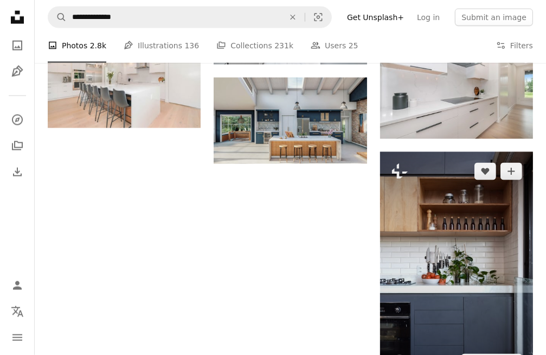
scroll to position [1004, 0]
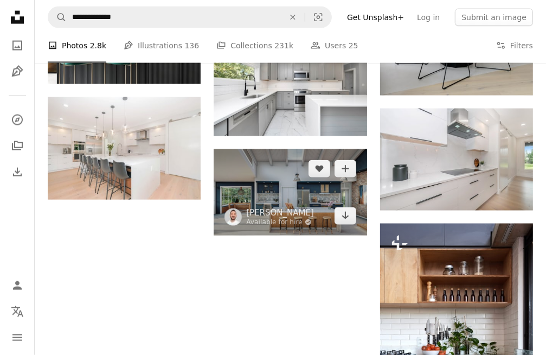
click at [291, 173] on img at bounding box center [290, 192] width 153 height 86
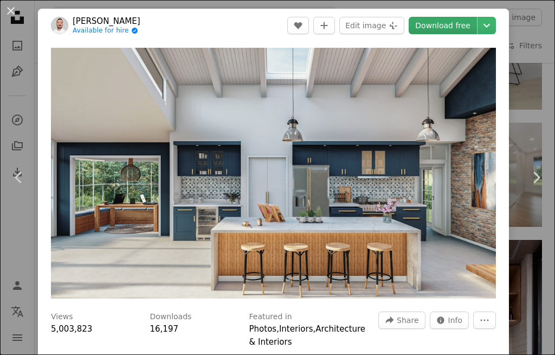
click at [458, 29] on link "Download free" at bounding box center [443, 25] width 68 height 17
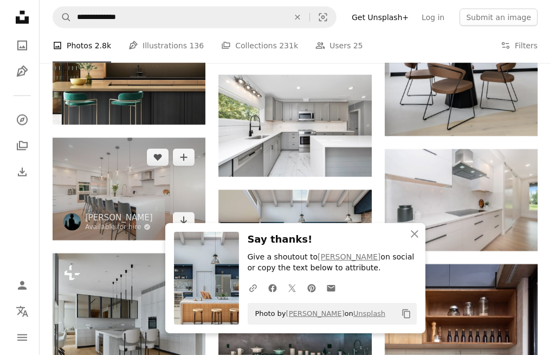
scroll to position [895, 0]
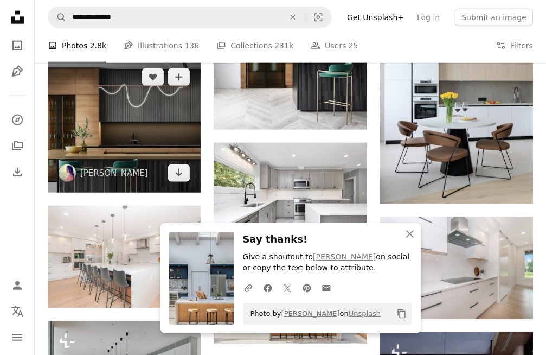
click at [117, 138] on img at bounding box center [124, 124] width 153 height 135
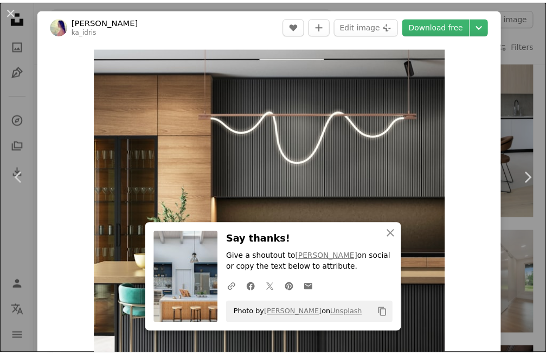
scroll to position [8, 0]
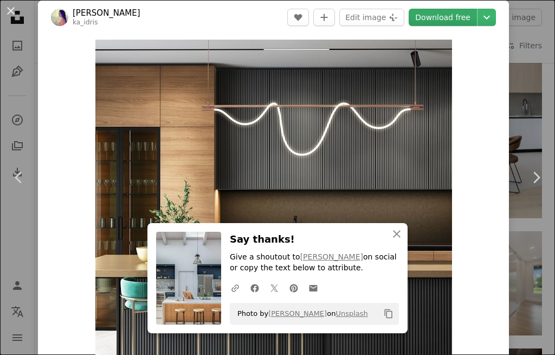
click at [438, 14] on link "Download free" at bounding box center [443, 17] width 68 height 17
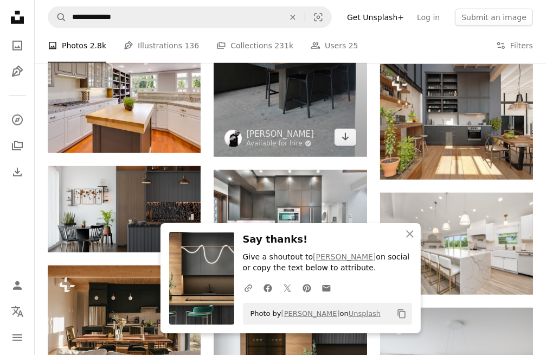
scroll to position [570, 0]
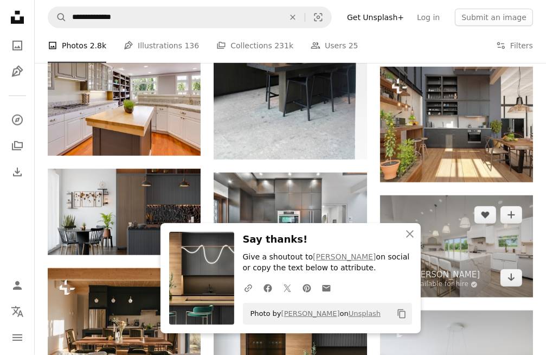
click at [473, 235] on img at bounding box center [456, 246] width 153 height 102
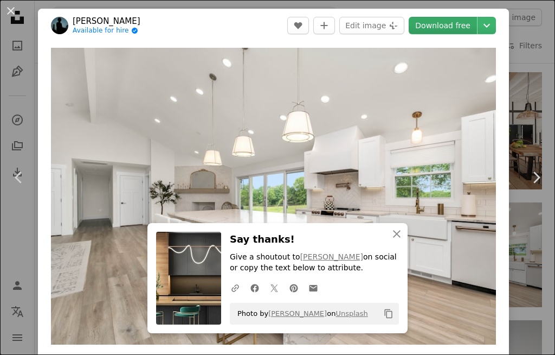
click at [446, 28] on link "Download free" at bounding box center [443, 25] width 68 height 17
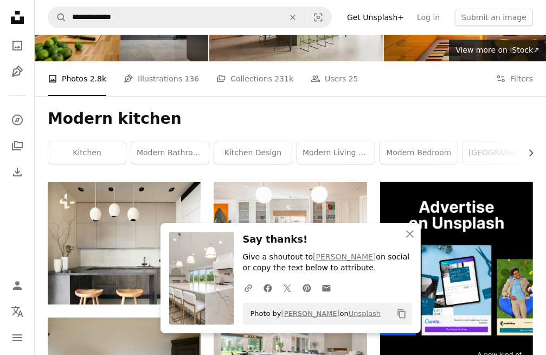
scroll to position [82, 0]
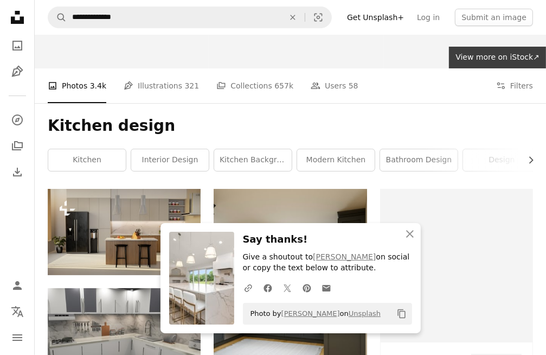
scroll to position [54, 0]
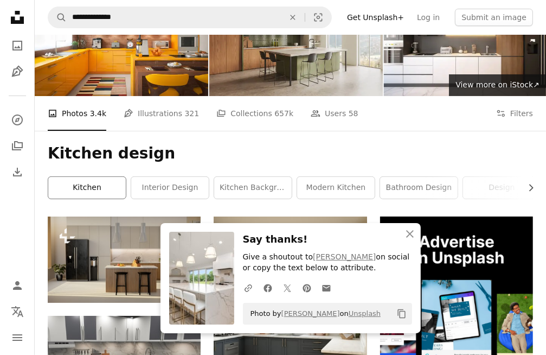
click at [93, 181] on link "kitchen" at bounding box center [87, 188] width 78 height 22
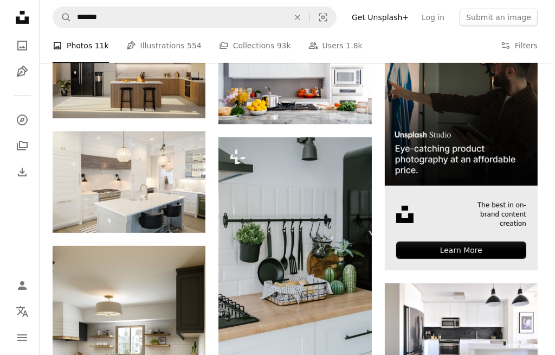
scroll to position [380, 0]
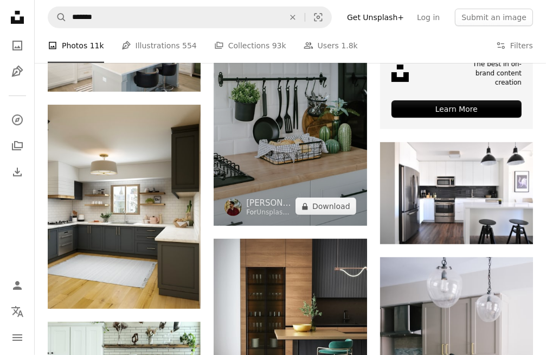
click at [265, 143] on img at bounding box center [290, 110] width 153 height 229
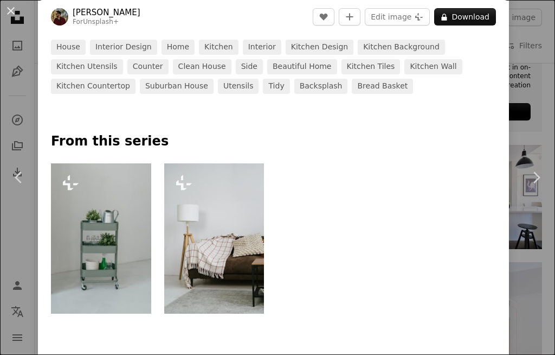
scroll to position [380, 0]
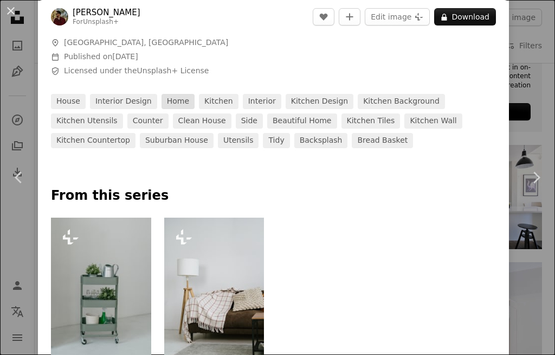
click at [170, 98] on link "home" at bounding box center [178, 101] width 33 height 15
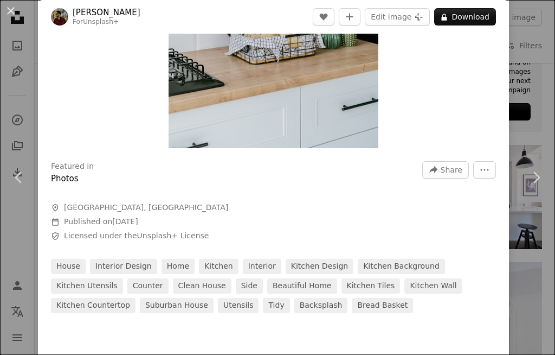
scroll to position [217, 0]
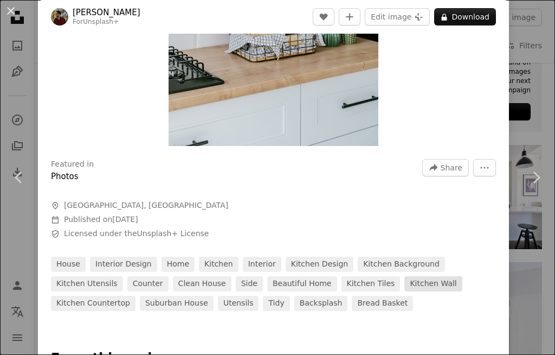
click at [405, 286] on link "kitchen wall" at bounding box center [433, 283] width 57 height 15
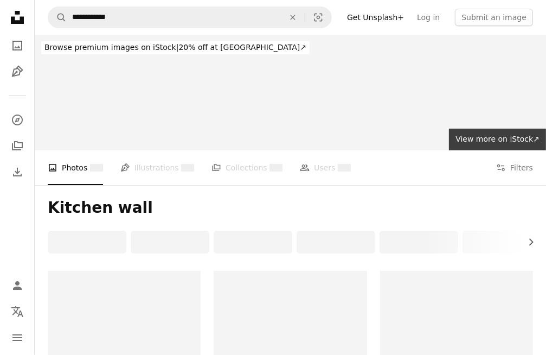
click at [317, 286] on div at bounding box center [290, 324] width 153 height 107
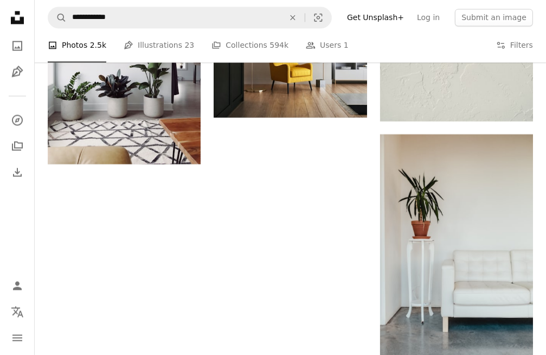
scroll to position [1301, 0]
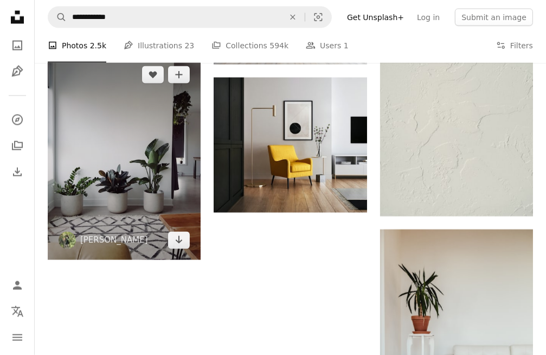
click at [89, 180] on img at bounding box center [124, 157] width 153 height 204
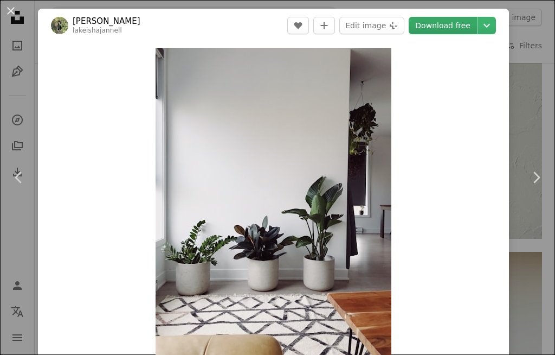
click at [443, 23] on link "Download free" at bounding box center [443, 25] width 68 height 17
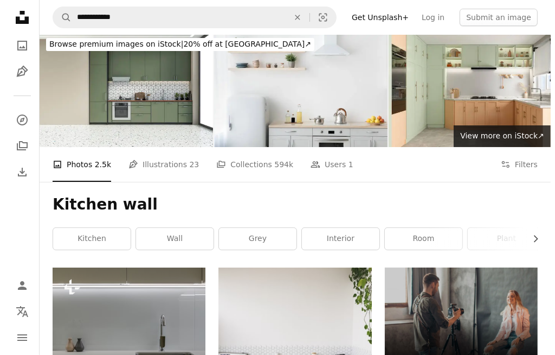
scroll to position [163, 0]
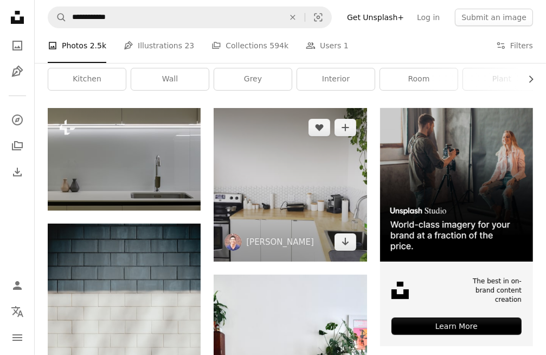
click at [315, 146] on img at bounding box center [290, 184] width 153 height 153
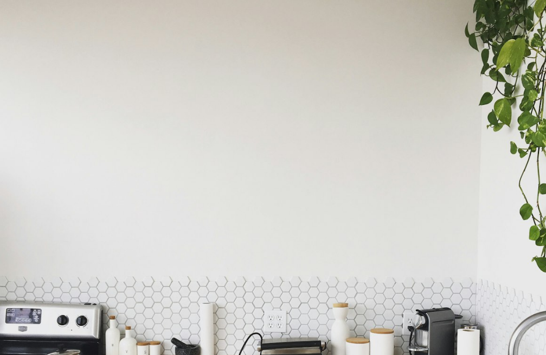
click at [303, 149] on img "Zoom out on this image" at bounding box center [272, 272] width 547 height 547
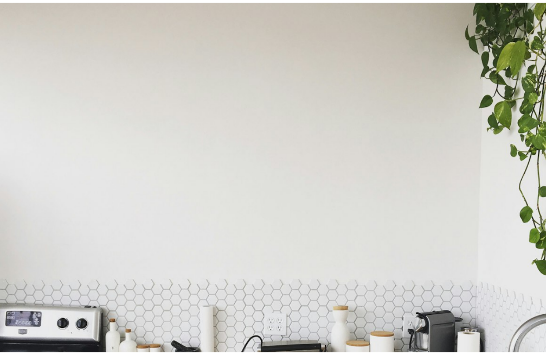
scroll to position [8, 0]
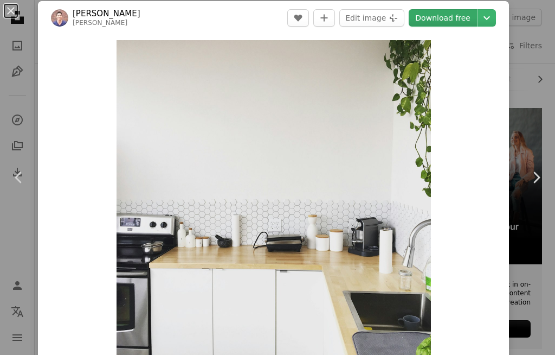
click at [459, 15] on link "Download free" at bounding box center [443, 17] width 68 height 17
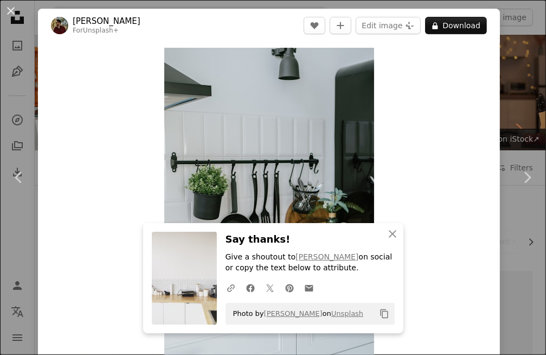
scroll to position [380, 0]
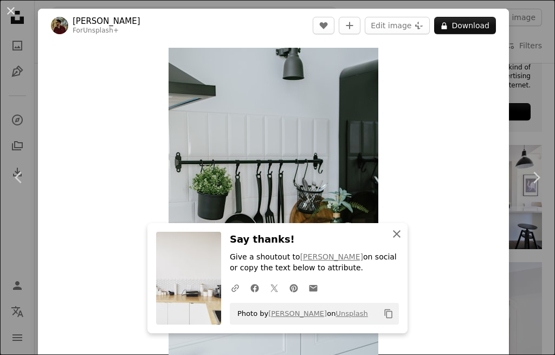
click at [401, 233] on icon "An X shape" at bounding box center [396, 233] width 13 height 13
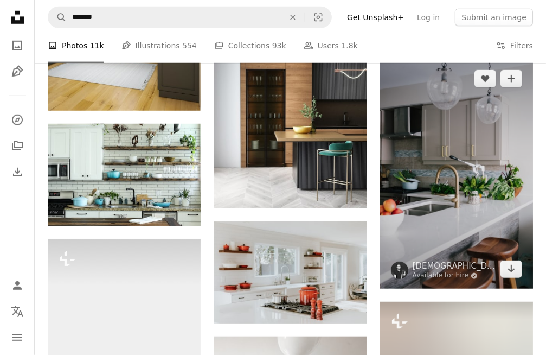
scroll to position [596, 0]
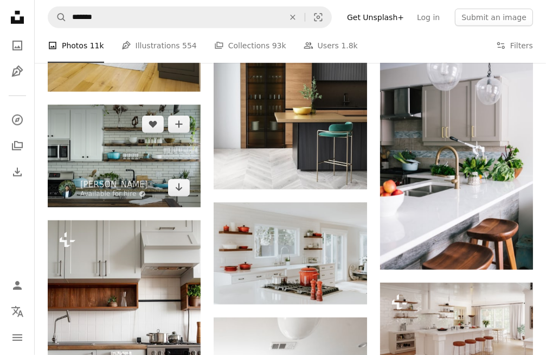
click at [136, 155] on img at bounding box center [124, 156] width 153 height 102
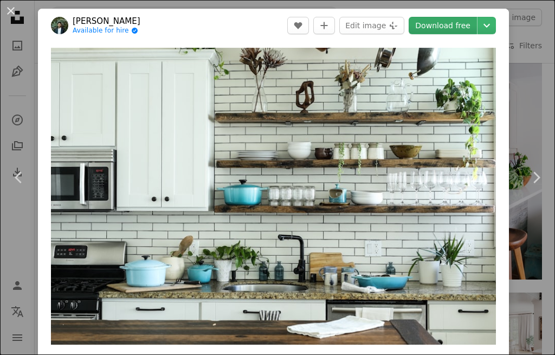
click at [434, 29] on link "Download free" at bounding box center [443, 25] width 68 height 17
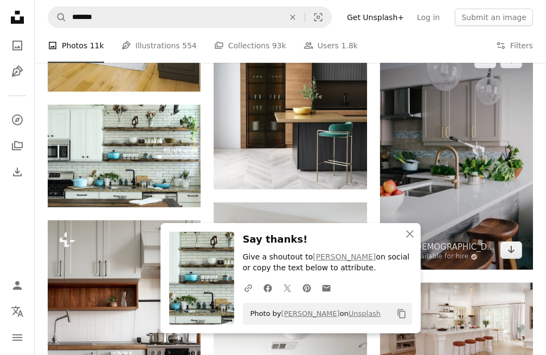
click at [499, 192] on img at bounding box center [456, 155] width 153 height 230
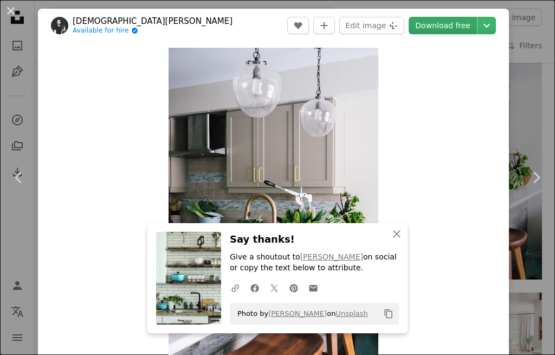
click at [426, 29] on link "Download free" at bounding box center [443, 25] width 68 height 17
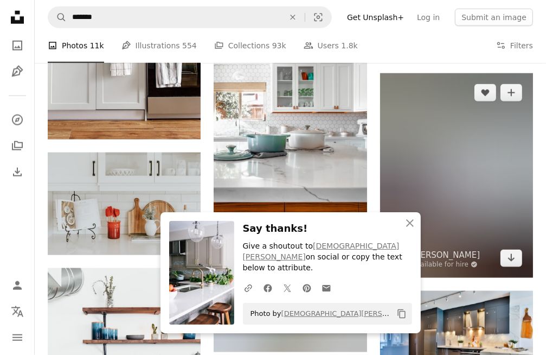
scroll to position [922, 0]
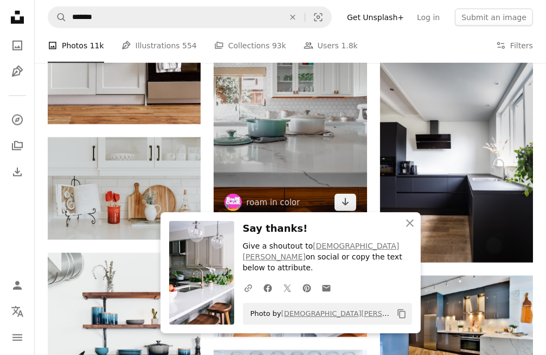
click at [296, 125] on img at bounding box center [290, 106] width 153 height 229
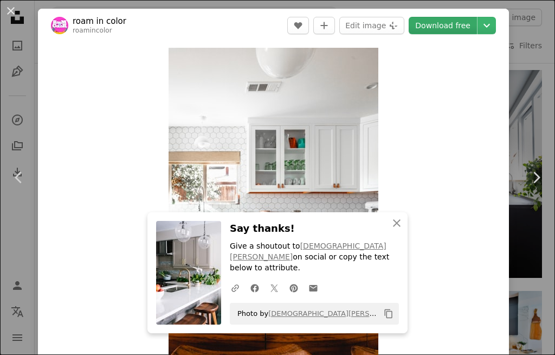
click at [440, 27] on link "Download free" at bounding box center [443, 25] width 68 height 17
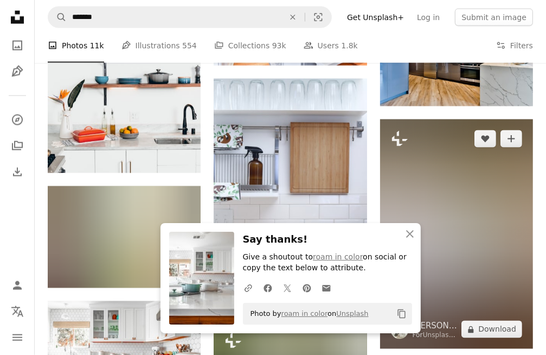
scroll to position [1247, 0]
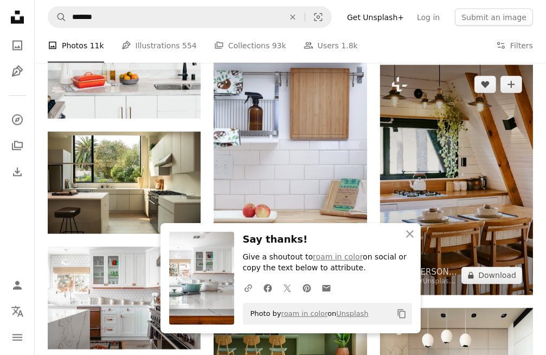
click at [477, 204] on img at bounding box center [456, 180] width 153 height 230
click at [477, 204] on div "An X shape Close Say thanks! Give a shoutout to roam in color on social or copy…" at bounding box center [273, 324] width 546 height 3142
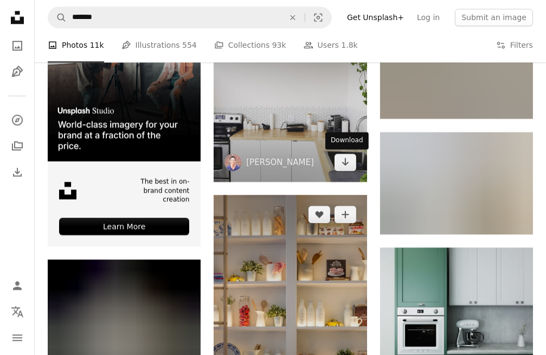
scroll to position [1952, 0]
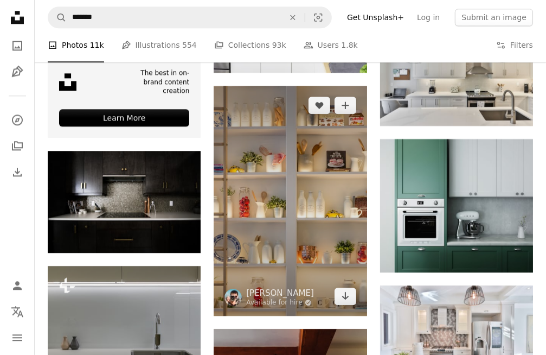
click at [325, 168] on img at bounding box center [290, 200] width 153 height 229
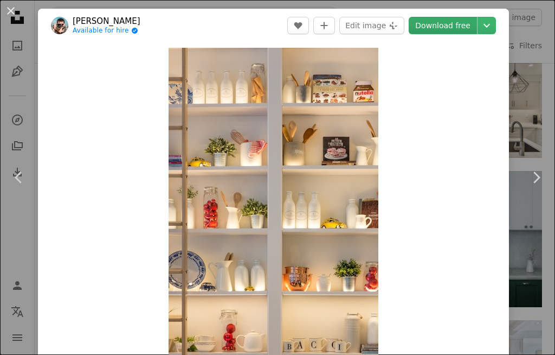
click at [436, 27] on link "Download free" at bounding box center [443, 25] width 68 height 17
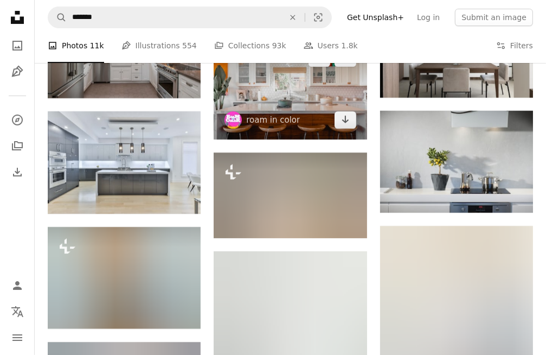
scroll to position [2657, 0]
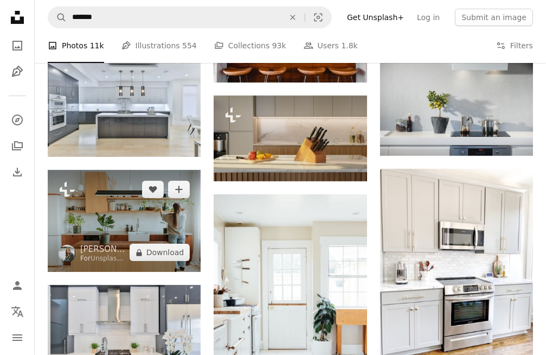
click at [121, 227] on img at bounding box center [124, 221] width 153 height 102
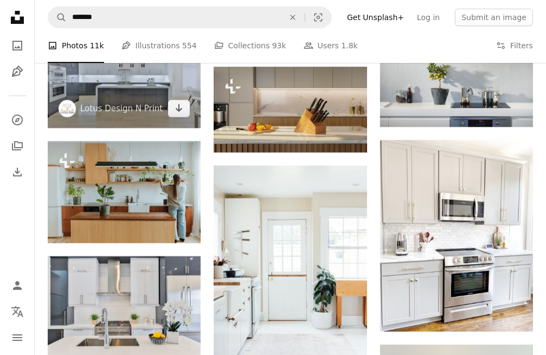
scroll to position [2609, 0]
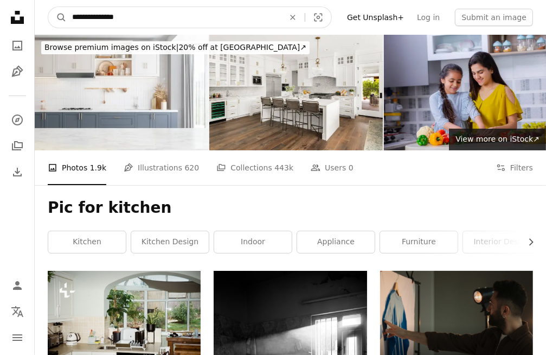
click at [131, 20] on input "**********" at bounding box center [174, 17] width 214 height 21
type input "*"
click at [70, 18] on input "**********" at bounding box center [174, 17] width 214 height 21
type input "**********"
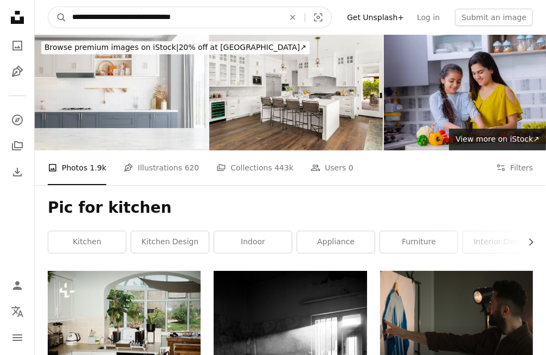
click at [48, 7] on button "A magnifying glass" at bounding box center [57, 17] width 18 height 21
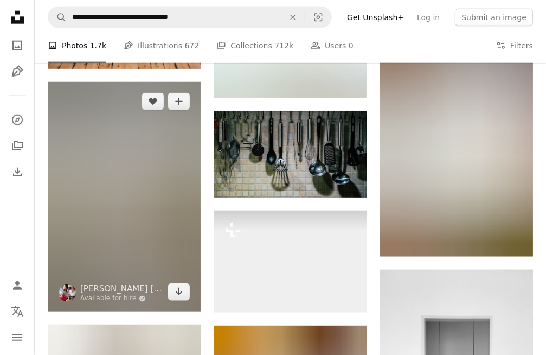
scroll to position [868, 0]
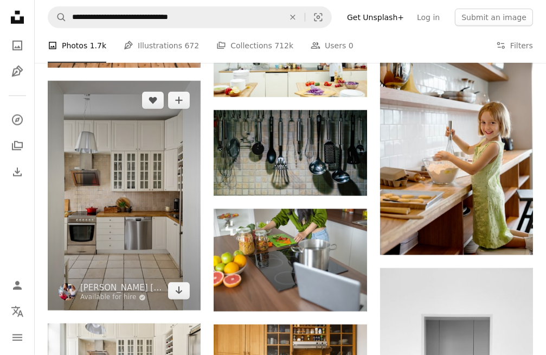
click at [127, 239] on img at bounding box center [124, 195] width 153 height 229
click at [127, 239] on div "**********" at bounding box center [273, 115] width 546 height 1967
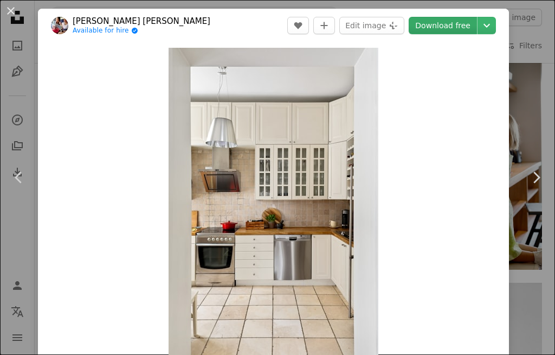
click at [451, 20] on link "Download free" at bounding box center [443, 25] width 68 height 17
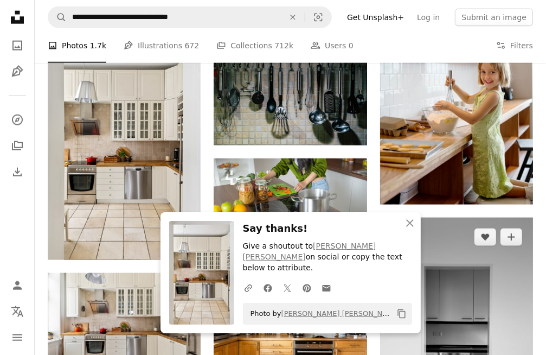
scroll to position [1084, 0]
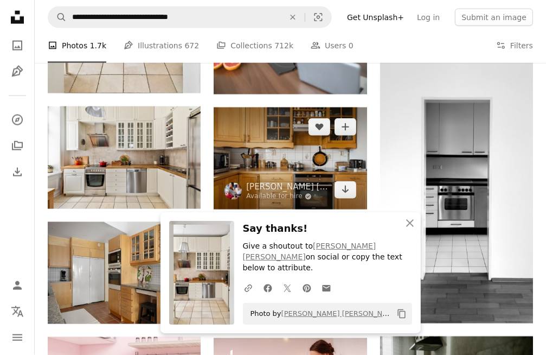
click at [317, 159] on img at bounding box center [290, 158] width 153 height 102
click at [317, 159] on div "**********" at bounding box center [273, 321] width 546 height 2811
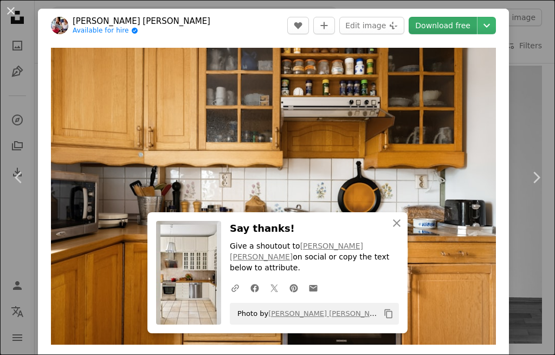
click at [437, 26] on link "Download free" at bounding box center [443, 25] width 68 height 17
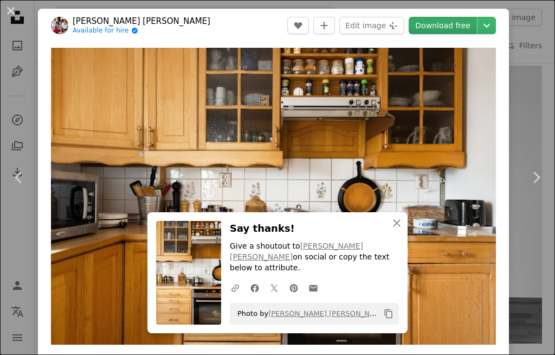
click at [437, 26] on link "Download free" at bounding box center [443, 25] width 68 height 17
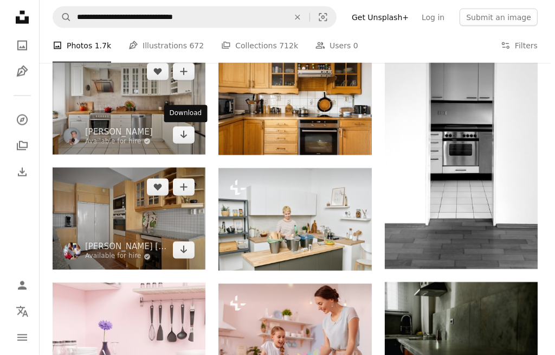
scroll to position [1193, 0]
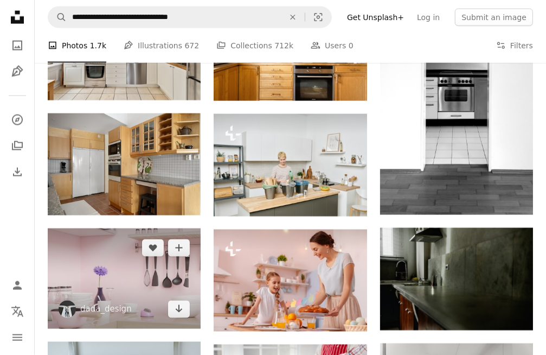
click at [111, 272] on img at bounding box center [124, 278] width 153 height 100
click at [111, 272] on div "**********" at bounding box center [273, 213] width 546 height 2812
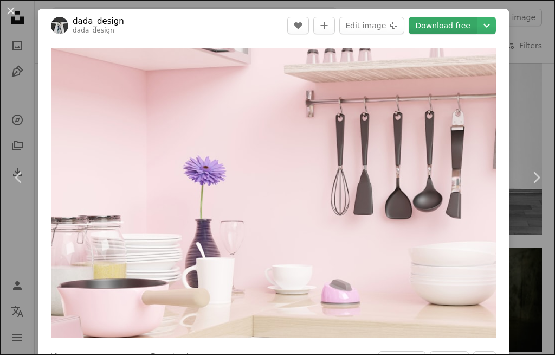
click at [448, 28] on link "Download free" at bounding box center [443, 25] width 68 height 17
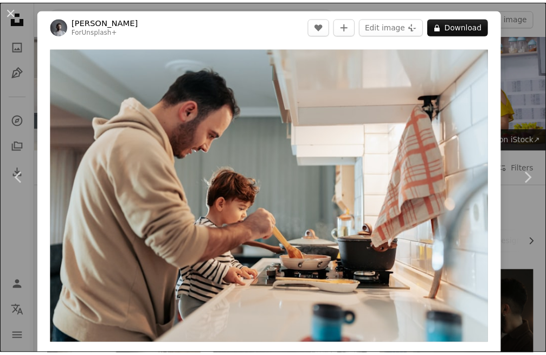
scroll to position [434, 0]
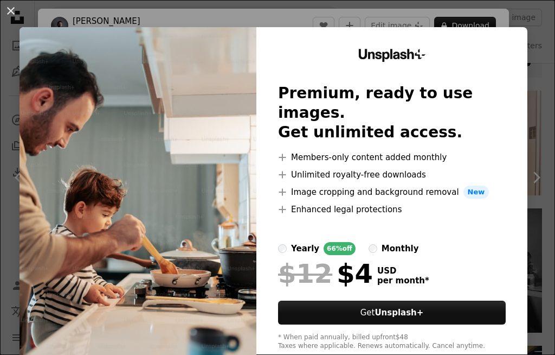
click at [501, 16] on div "An X shape Unsplash+ Premium, ready to use images. Get unlimited access. A plus…" at bounding box center [277, 177] width 555 height 355
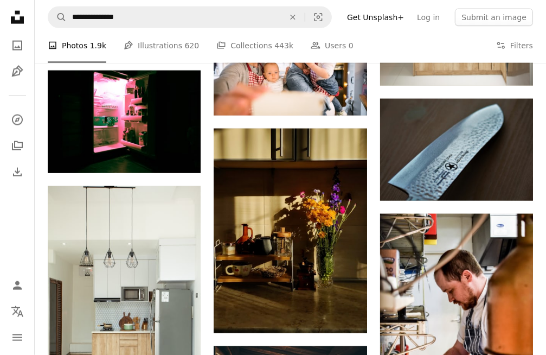
scroll to position [1139, 0]
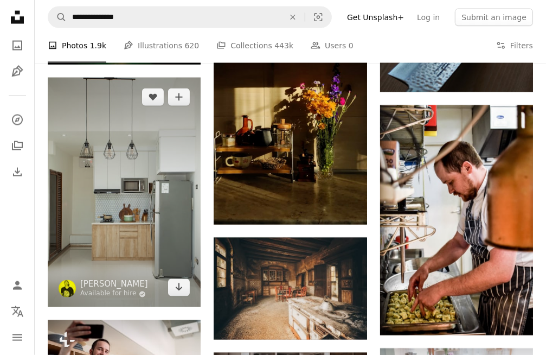
click at [78, 168] on img at bounding box center [124, 192] width 153 height 229
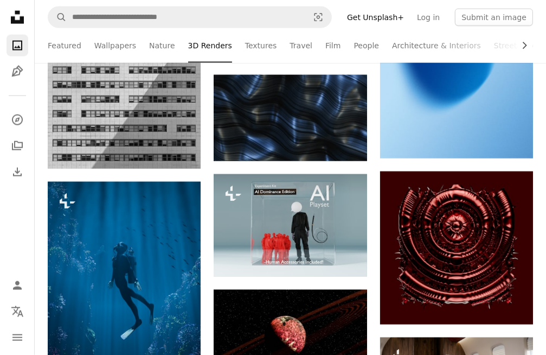
scroll to position [434, 0]
